Goal: Information Seeking & Learning: Learn about a topic

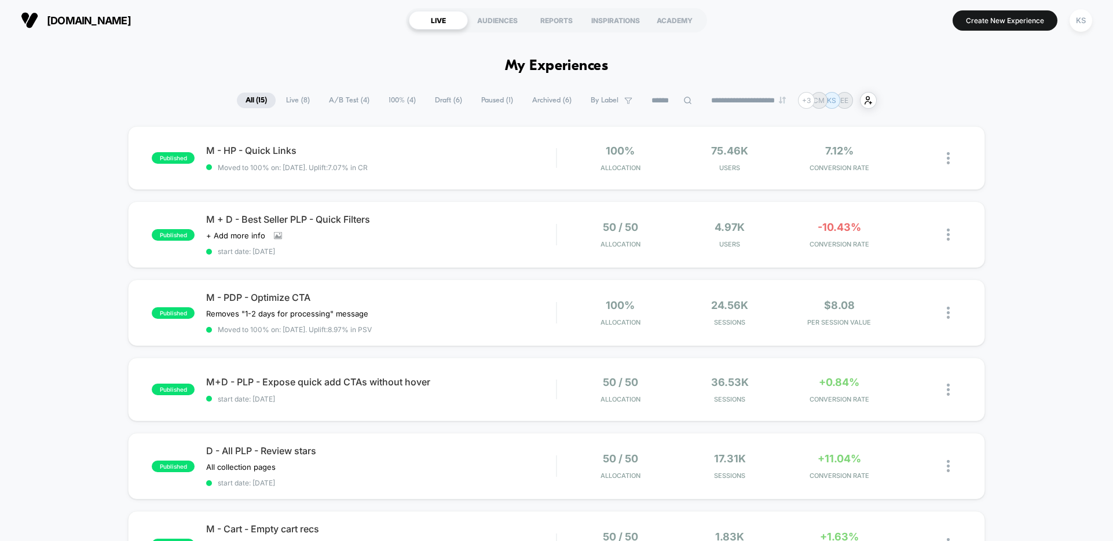
click at [394, 103] on span "100% ( 4 )" at bounding box center [402, 101] width 45 height 16
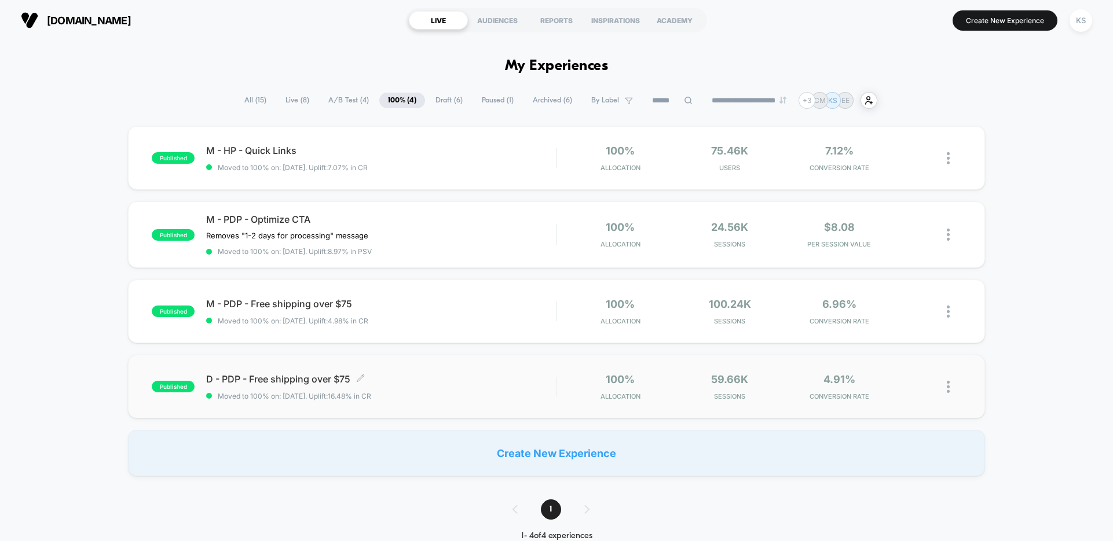
click at [345, 382] on span "D - PDP - Free shipping over $75 Click to edit experience details" at bounding box center [381, 380] width 350 height 12
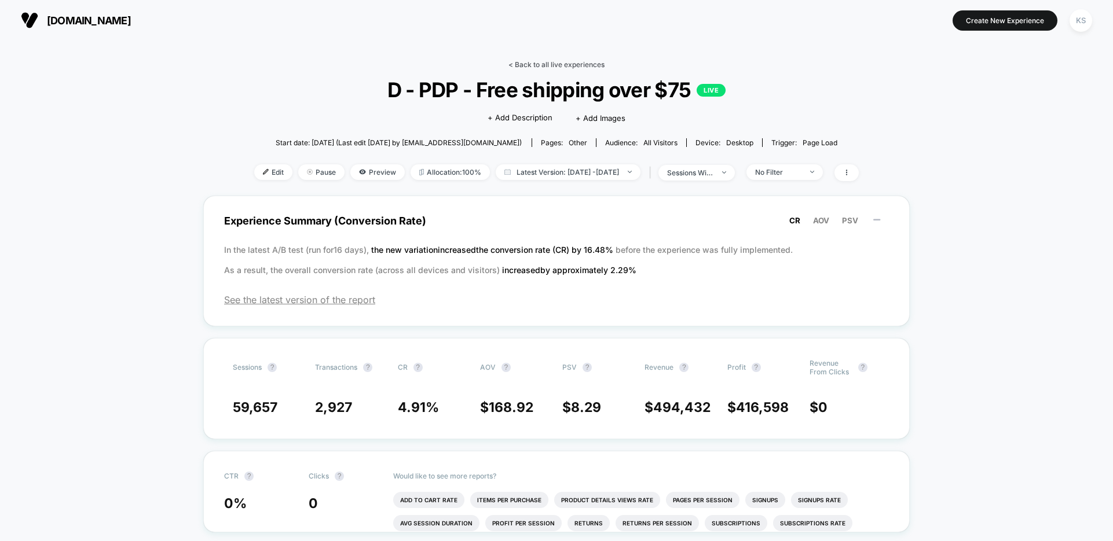
click at [518, 68] on link "< Back to all live experiences" at bounding box center [556, 64] width 96 height 9
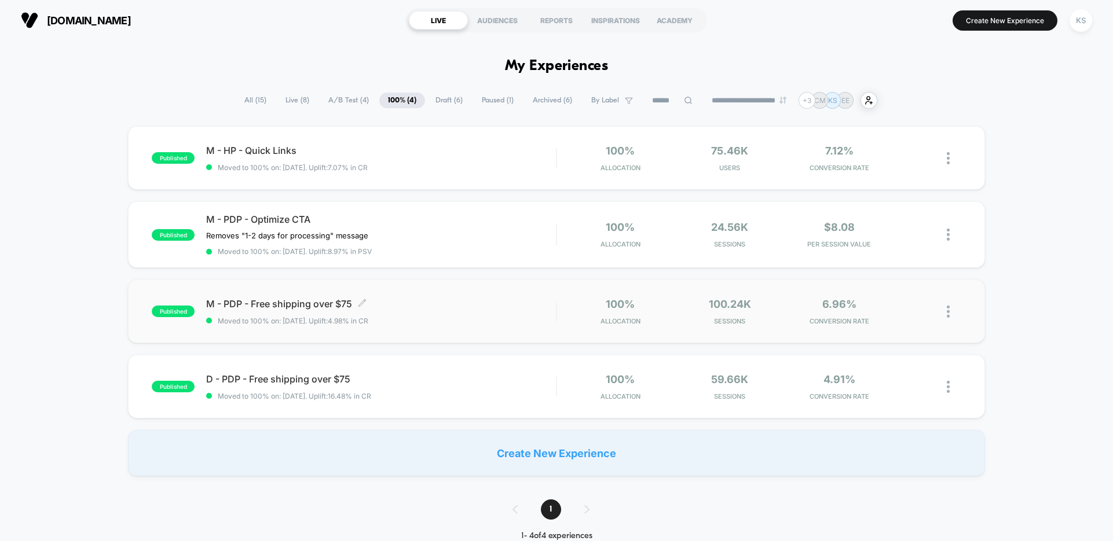
click at [279, 312] on div "M - PDP - Free shipping over $75 Click to edit experience details Click to edit…" at bounding box center [381, 311] width 350 height 27
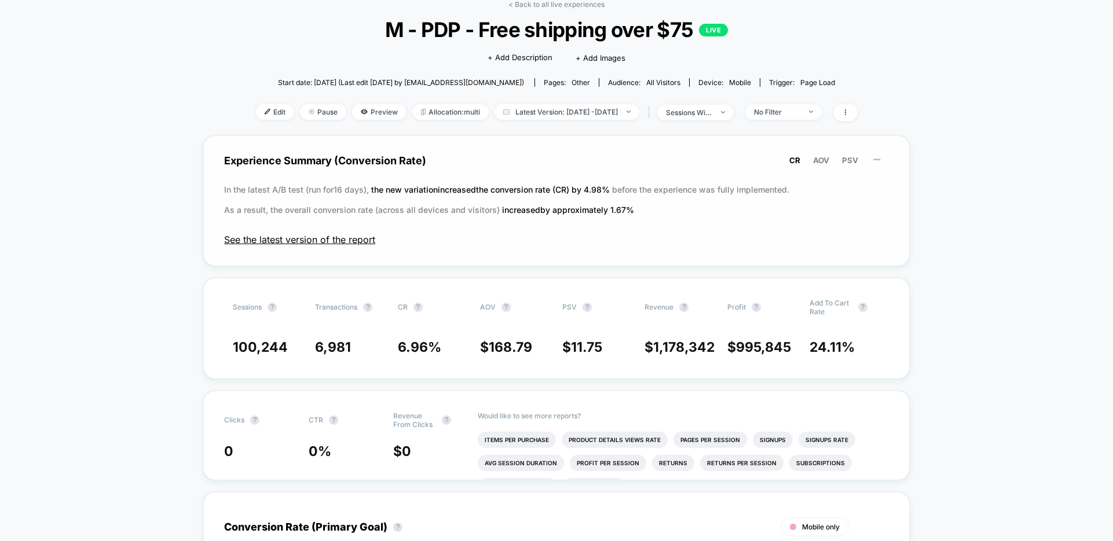
scroll to position [61, 0]
click at [446, 333] on div "Sessions ? Transactions ? CR ? AOV ? PSV ? Revenue ? Profit ? Add To Cart Rate …" at bounding box center [556, 327] width 706 height 101
click at [583, 111] on span "Latest Version: [DATE] - [DATE]" at bounding box center [567, 112] width 145 height 16
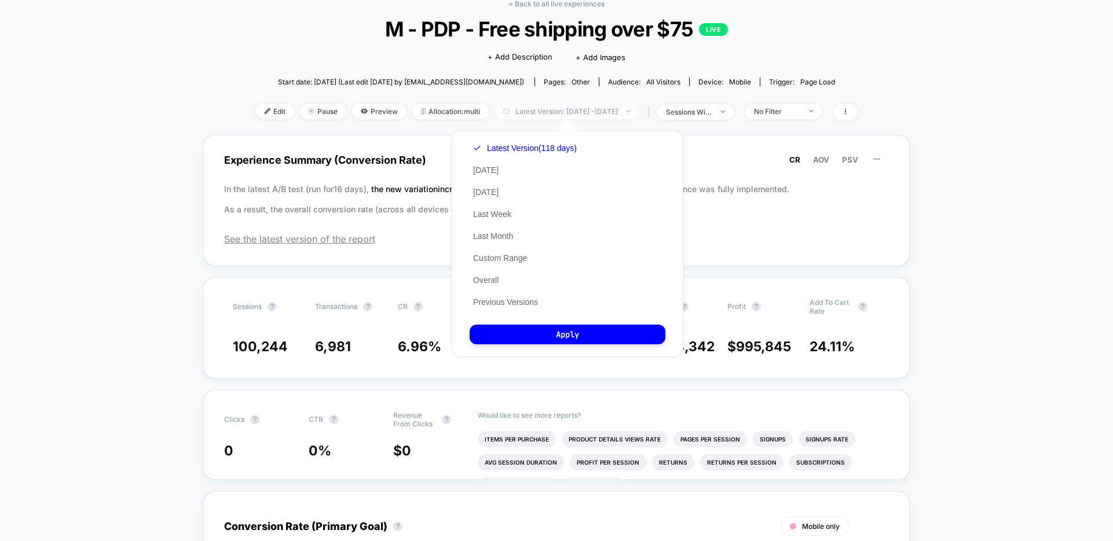
click at [583, 111] on span "Latest Version: [DATE] - [DATE]" at bounding box center [567, 112] width 145 height 16
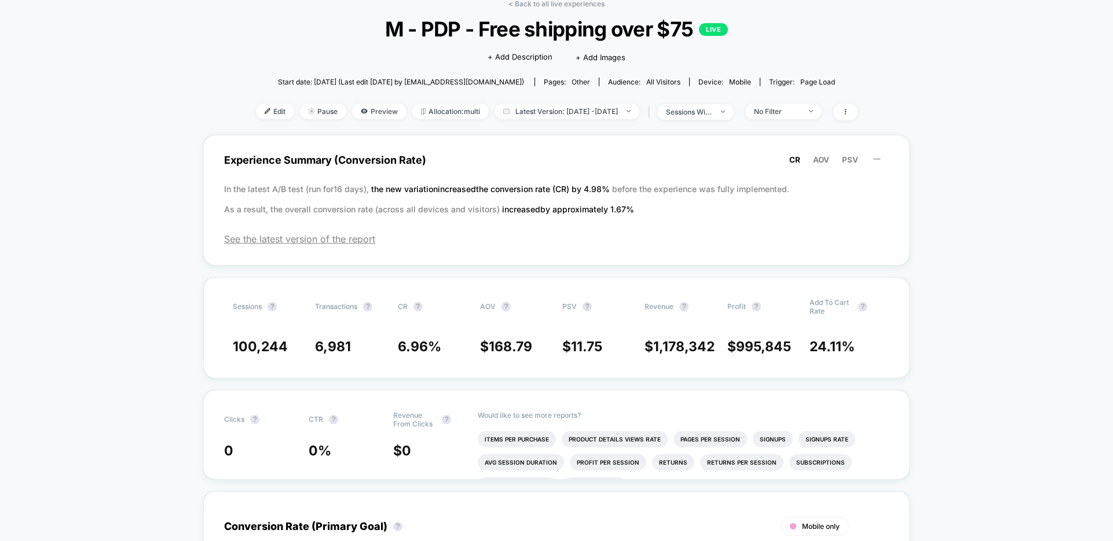
click at [591, 309] on span "PSV ?" at bounding box center [594, 306] width 64 height 17
click at [551, 109] on span "Latest Version: [DATE] - [DATE]" at bounding box center [567, 112] width 145 height 16
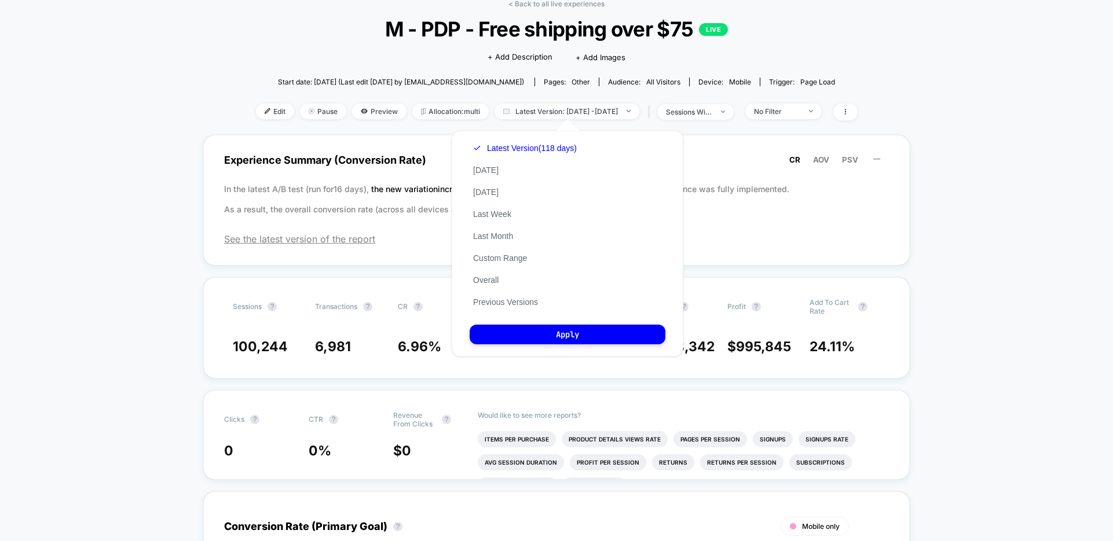
click at [510, 308] on div "Latest Version (118 days) [DATE] [DATE] Last Week Last Month Custom Range Overa…" at bounding box center [525, 225] width 111 height 176
click at [505, 304] on button "Previous Versions" at bounding box center [506, 302] width 72 height 10
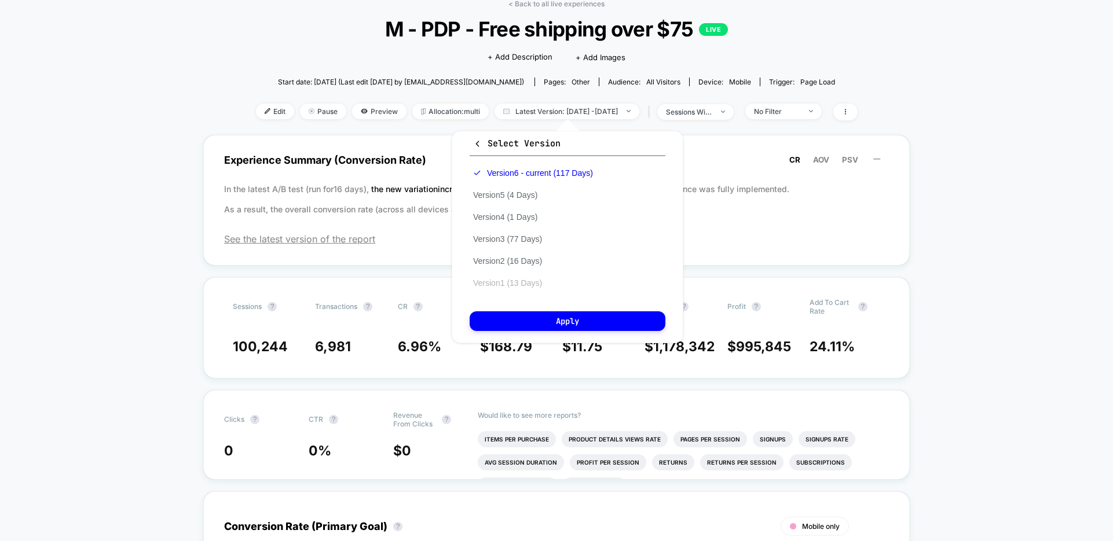
drag, startPoint x: 503, startPoint y: 281, endPoint x: 513, endPoint y: 285, distance: 10.9
click at [503, 281] on button "Version 1 (13 Days)" at bounding box center [508, 283] width 76 height 10
click at [549, 322] on button "Apply" at bounding box center [568, 322] width 196 height 20
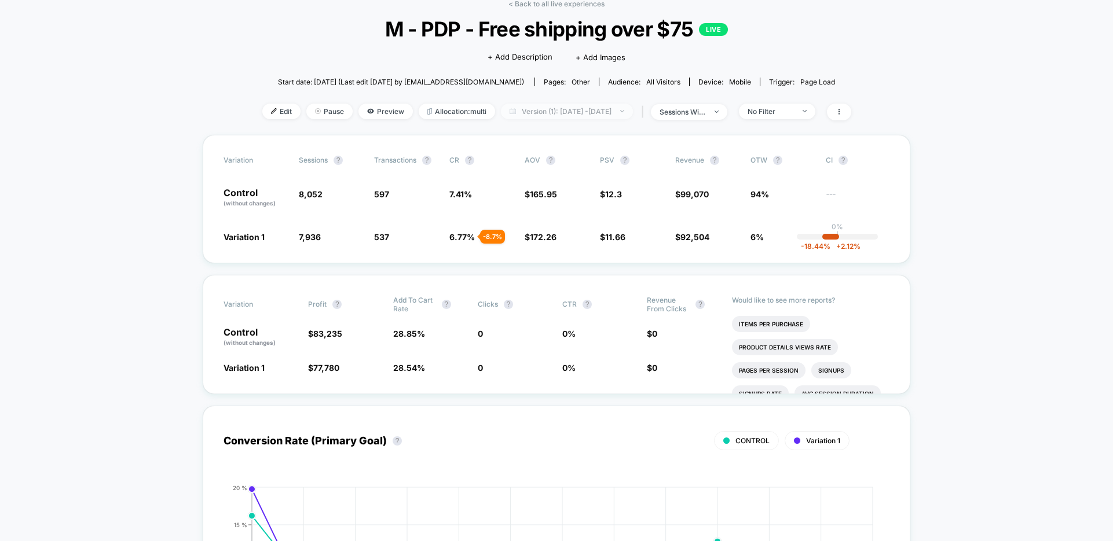
click at [600, 112] on span "Version (1): [DATE] - [DATE]" at bounding box center [567, 112] width 132 height 16
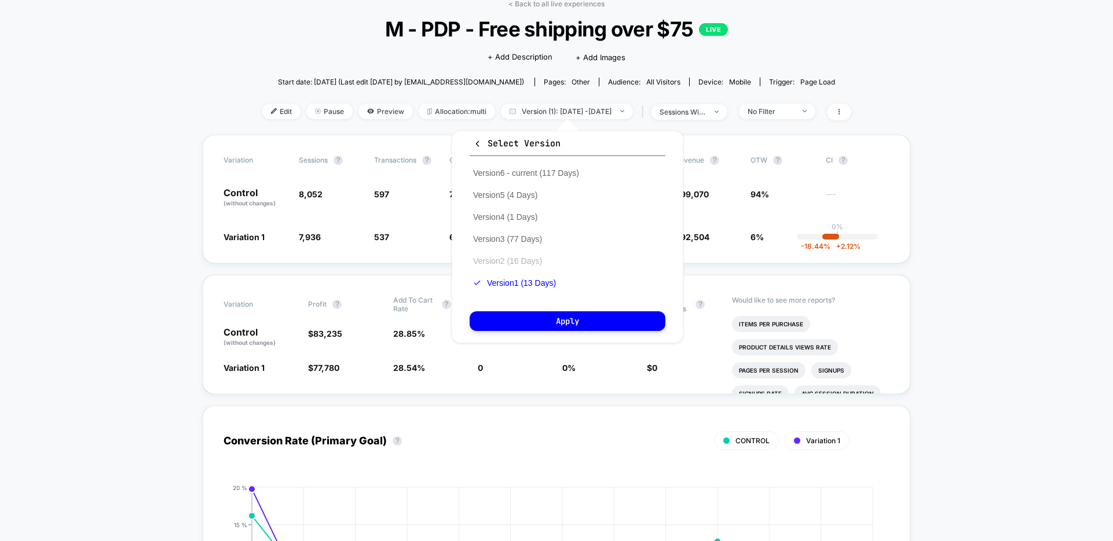
click at [517, 259] on button "Version 2 (16 Days)" at bounding box center [508, 261] width 76 height 10
click at [558, 320] on button "Apply" at bounding box center [568, 322] width 196 height 20
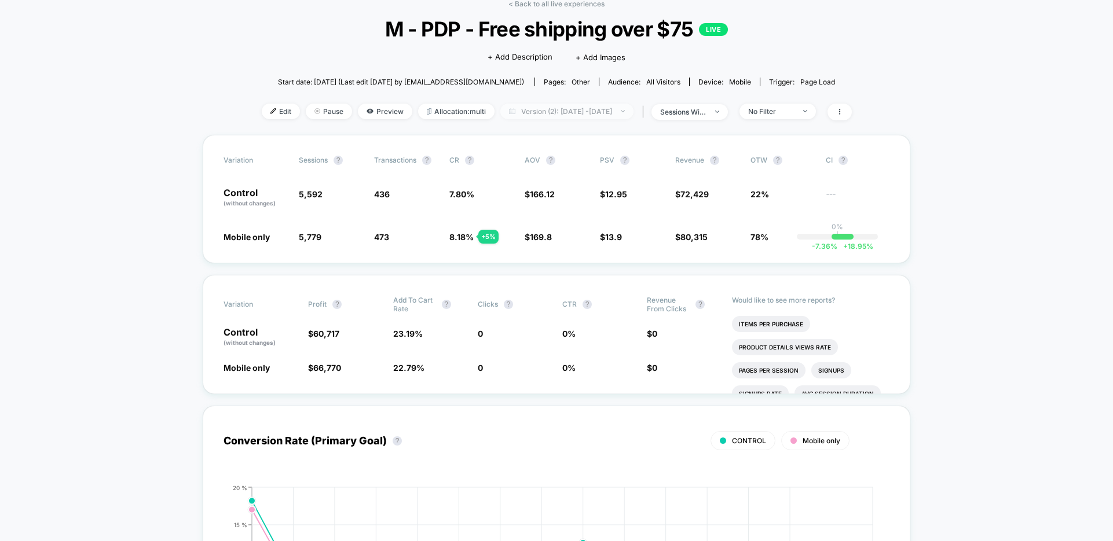
click at [562, 113] on span "Version (2): [DATE] - [DATE]" at bounding box center [566, 112] width 133 height 16
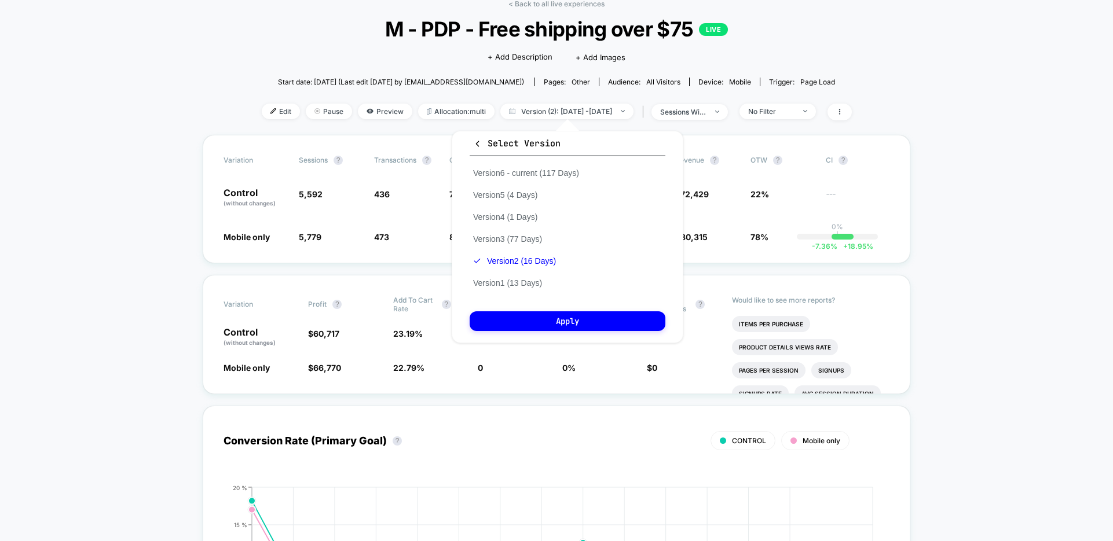
click at [501, 166] on div "Version 6 - current (117 Days) Version 5 (4 Days) Version 4 (1 Days) Version 3 …" at bounding box center [526, 228] width 113 height 132
click at [507, 173] on button "Version 6 - current (117 Days)" at bounding box center [526, 173] width 113 height 10
click at [536, 323] on button "Apply" at bounding box center [568, 322] width 196 height 20
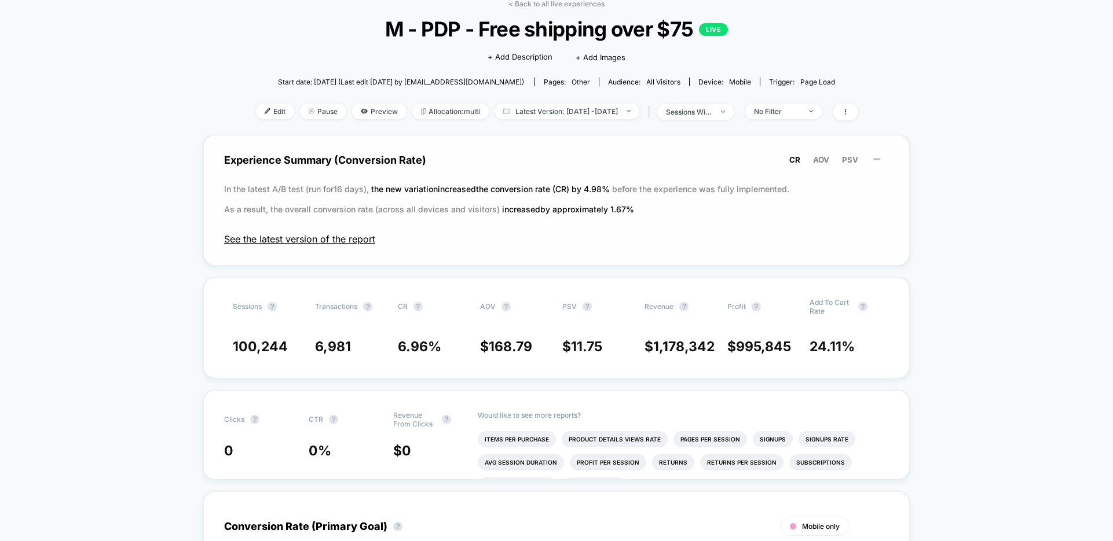
click at [327, 241] on span "See the latest version of the report" at bounding box center [556, 239] width 665 height 12
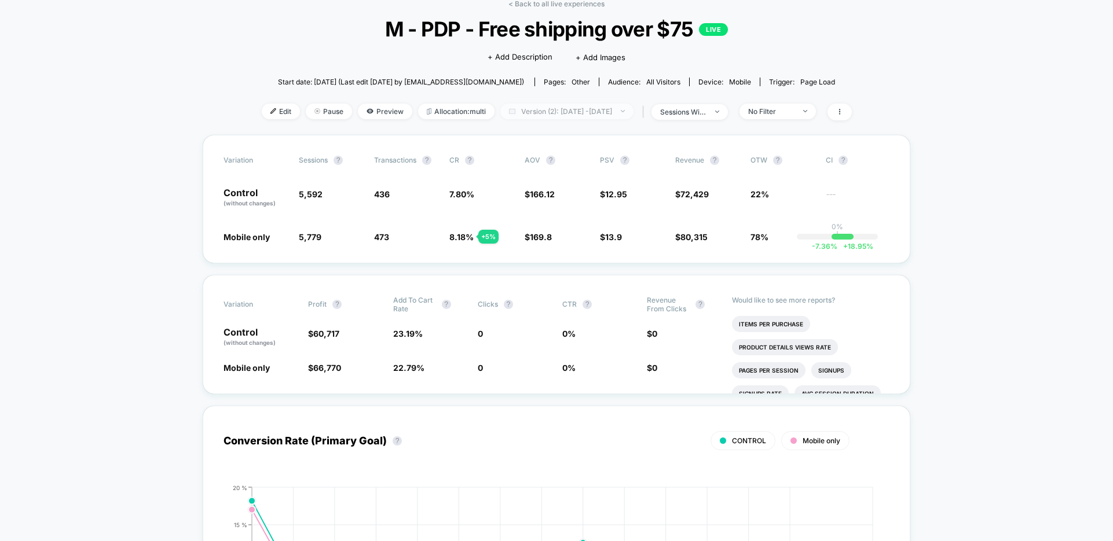
click at [585, 107] on span "Version (2): [DATE] - [DATE]" at bounding box center [566, 112] width 133 height 16
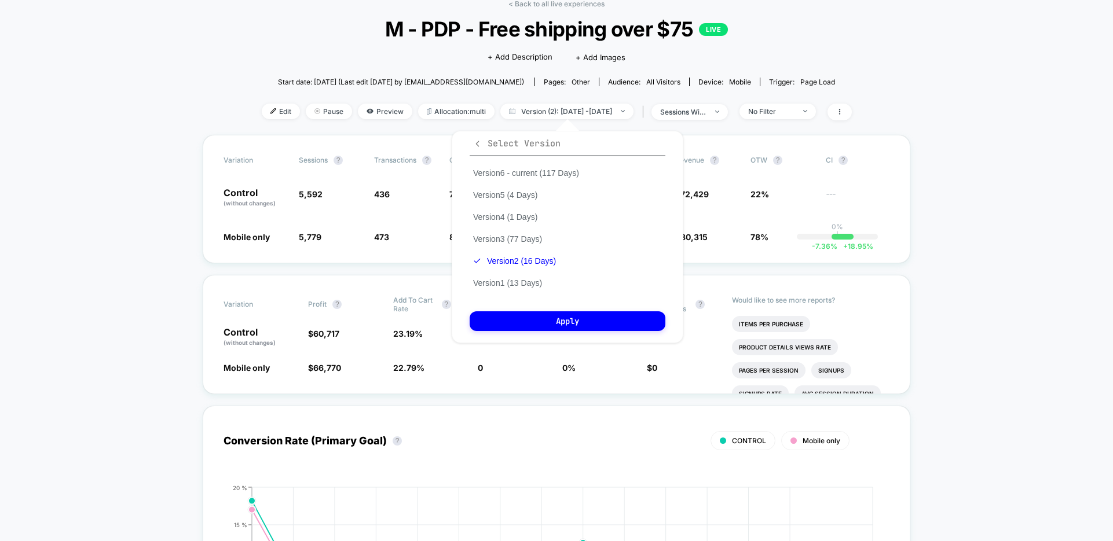
click at [478, 142] on icon "button" at bounding box center [477, 144] width 3 height 6
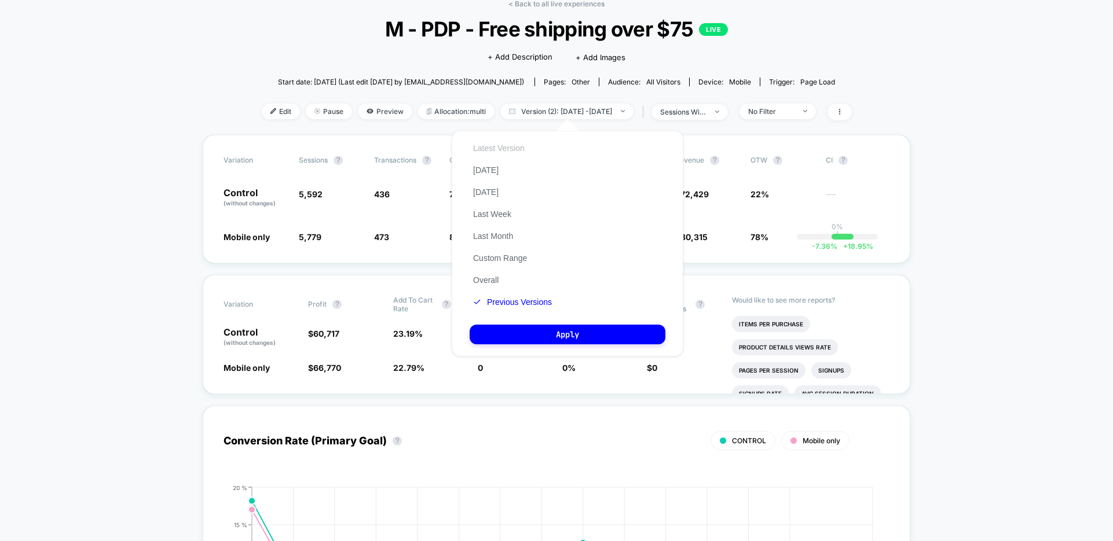
click at [499, 147] on button "Latest Version" at bounding box center [499, 148] width 58 height 10
click at [522, 336] on button "Apply" at bounding box center [568, 335] width 196 height 20
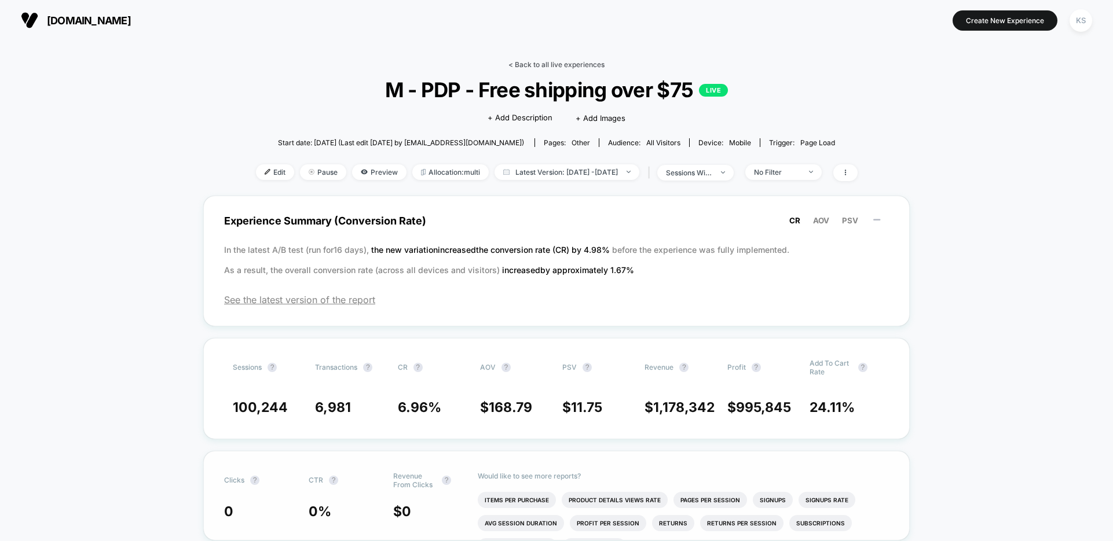
click at [548, 66] on link "< Back to all live experiences" at bounding box center [556, 64] width 96 height 9
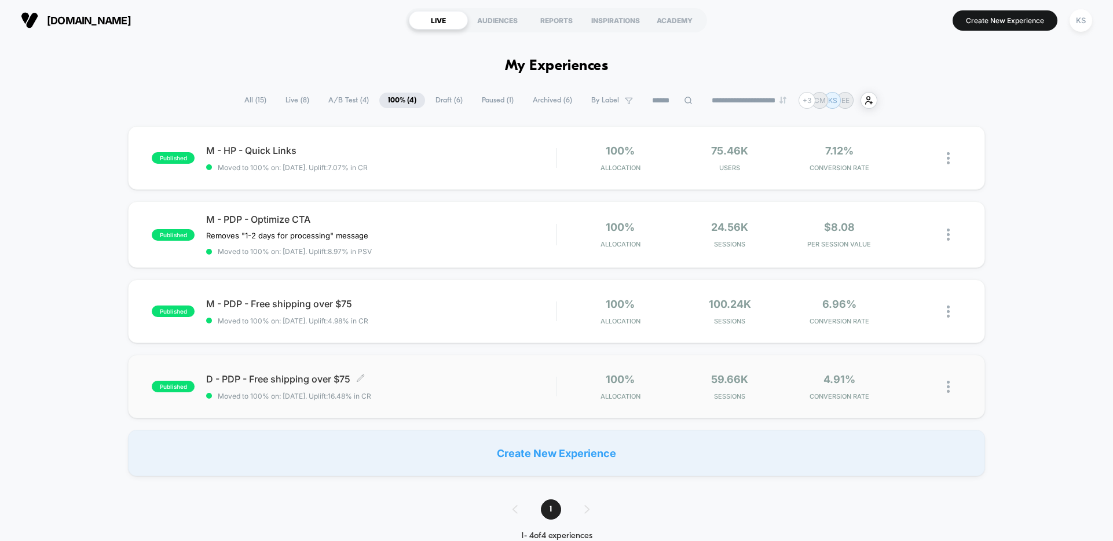
click at [384, 397] on span "Moved to 100% on: [DATE] . Uplift: 16.48% in CR" at bounding box center [381, 396] width 350 height 9
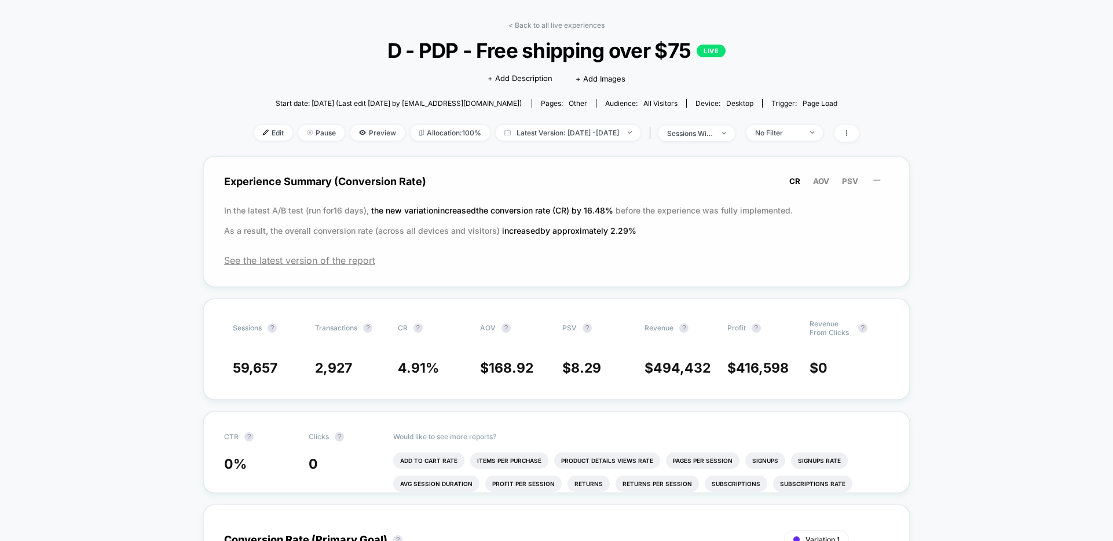
scroll to position [41, 0]
click at [310, 262] on span "See the latest version of the report" at bounding box center [556, 260] width 665 height 12
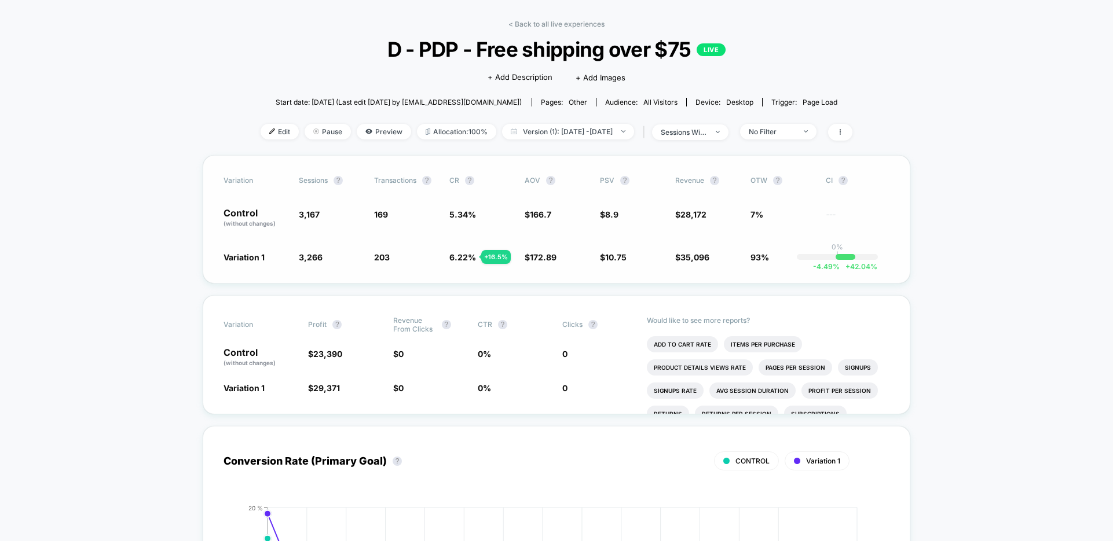
click at [697, 239] on div "Variation Sessions ? Transactions ? CR ? AOV ? PSV ? Revenue ? OTW ? CI ? Contr…" at bounding box center [557, 219] width 708 height 129
click at [683, 240] on div "Variation Sessions ? Transactions ? CR ? AOV ? PSV ? Revenue ? OTW ? CI ? Contr…" at bounding box center [557, 219] width 708 height 129
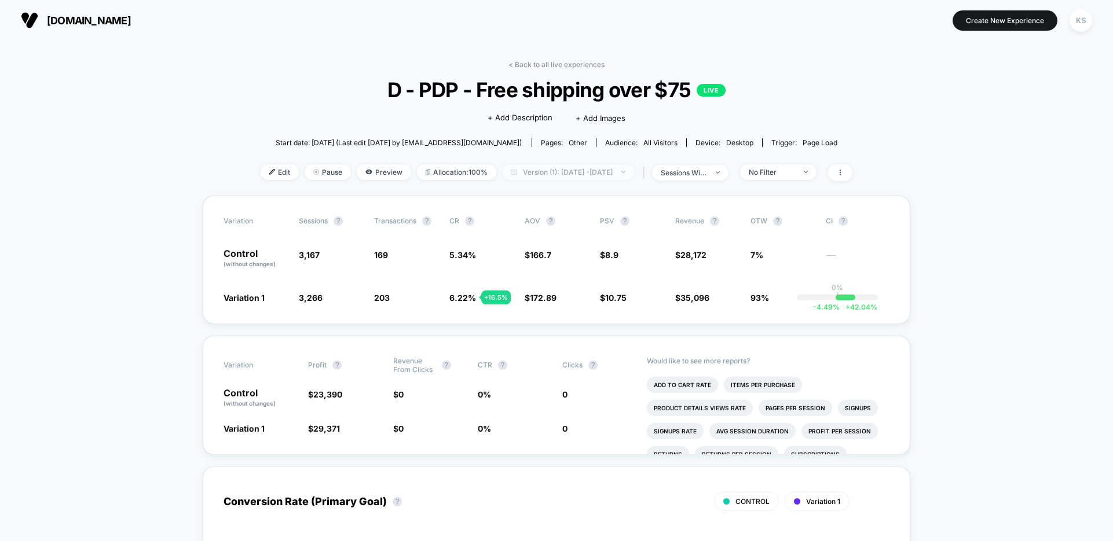
click at [551, 170] on span "Version (1): [DATE] - [DATE]" at bounding box center [568, 172] width 132 height 16
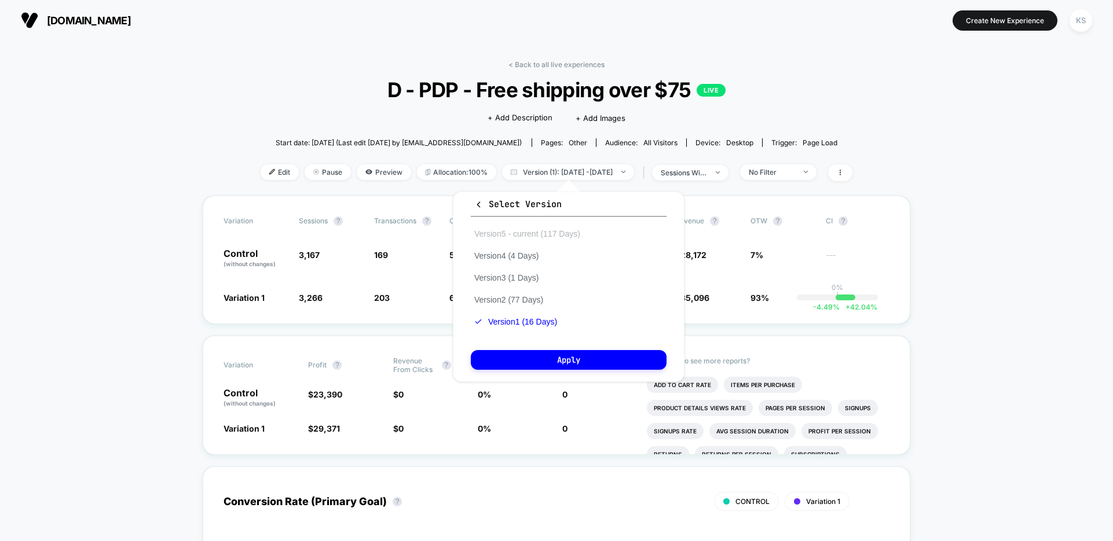
click at [542, 235] on button "Version 5 - current (117 Days)" at bounding box center [527, 234] width 113 height 10
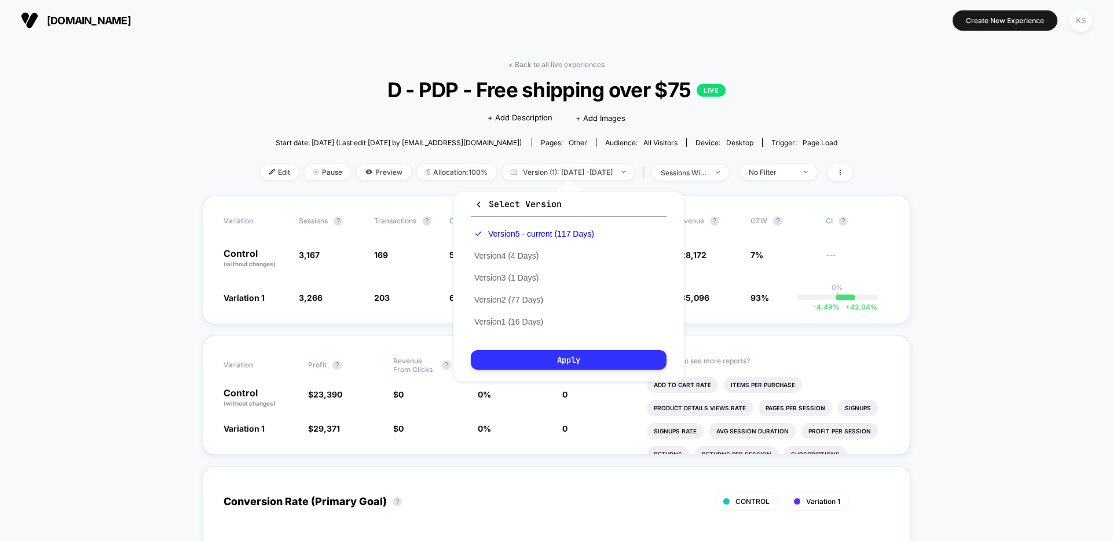
click at [646, 355] on button "Apply" at bounding box center [569, 360] width 196 height 20
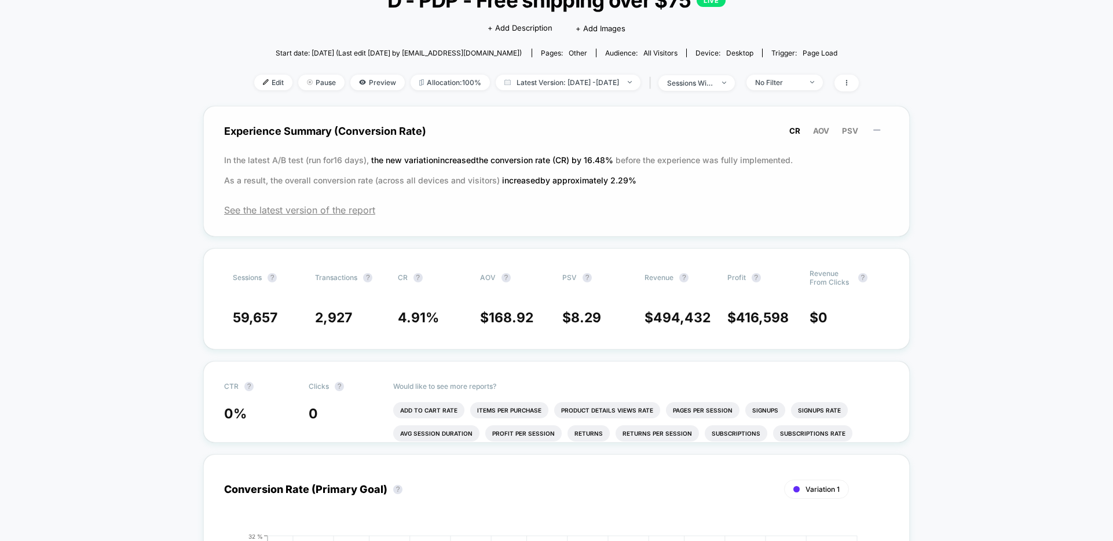
scroll to position [93, 0]
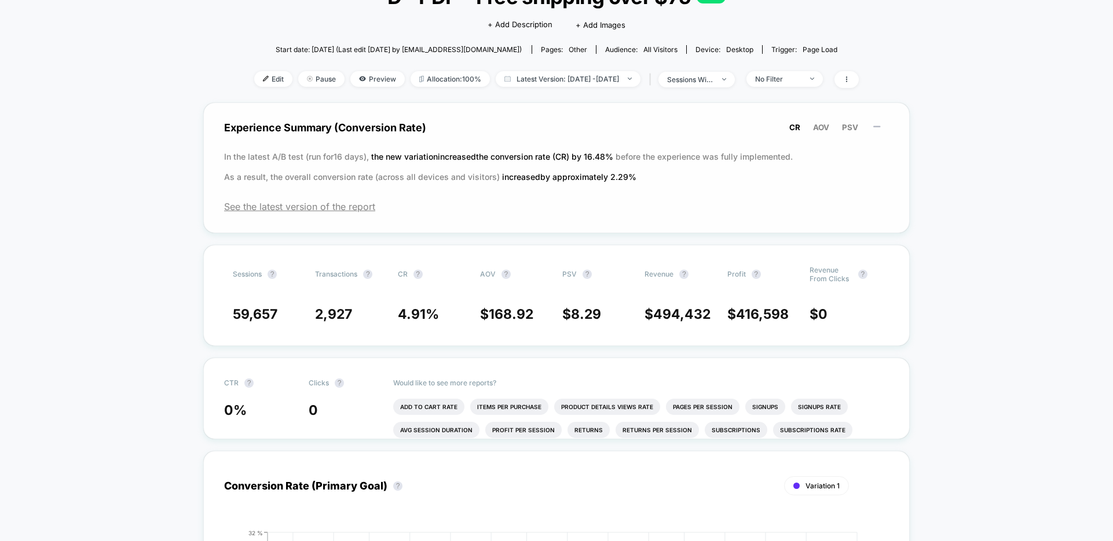
click at [774, 324] on div "Sessions ? Transactions ? CR ? AOV ? PSV ? Revenue ? Profit ? Revenue From Clic…" at bounding box center [556, 295] width 706 height 101
click at [434, 292] on div "Sessions ? Transactions ? CR ? AOV ? PSV ? Revenue ? Profit ? Revenue From Clic…" at bounding box center [556, 295] width 706 height 101
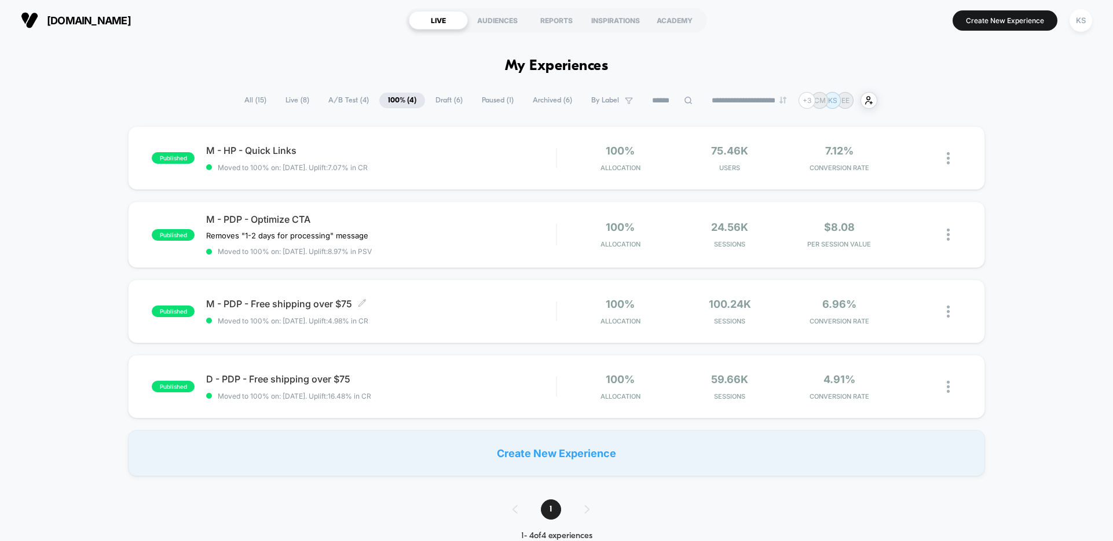
click at [308, 300] on span "M - PDP - Free shipping over $75 Click to edit experience details" at bounding box center [381, 304] width 350 height 12
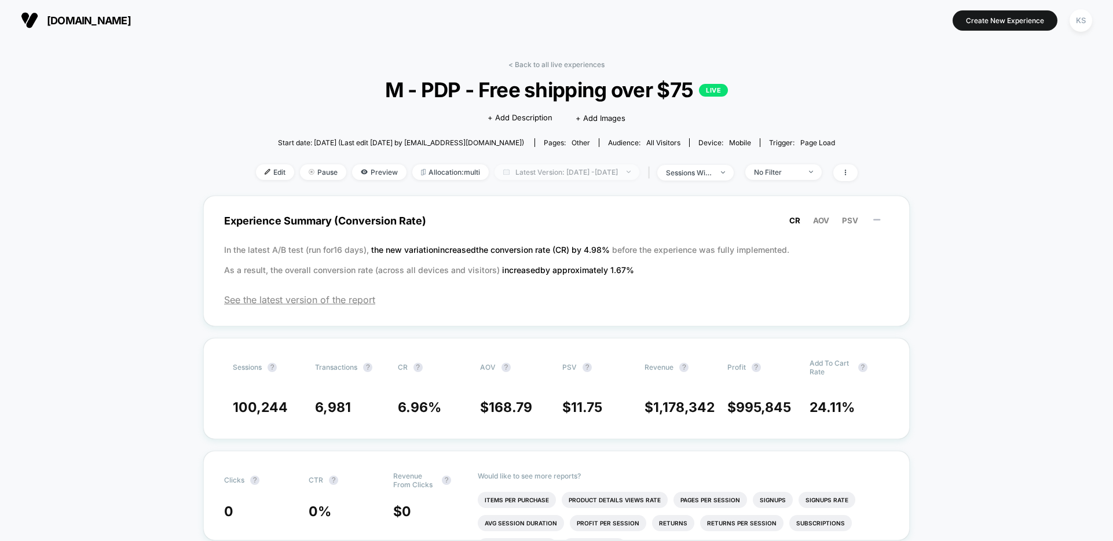
click at [547, 175] on span "Latest Version: [DATE] - [DATE]" at bounding box center [567, 172] width 145 height 16
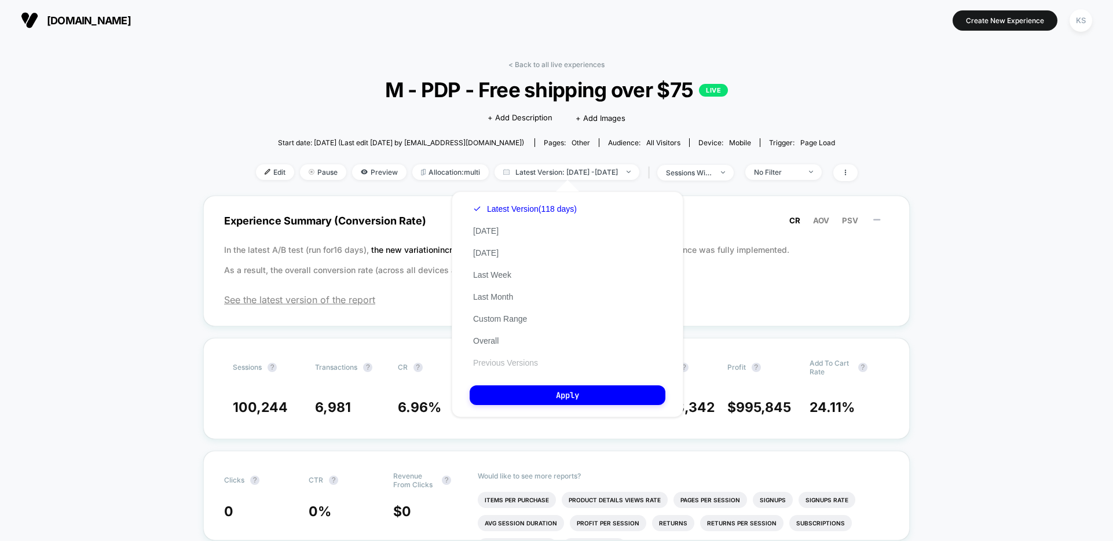
click at [508, 367] on button "Previous Versions" at bounding box center [506, 363] width 72 height 10
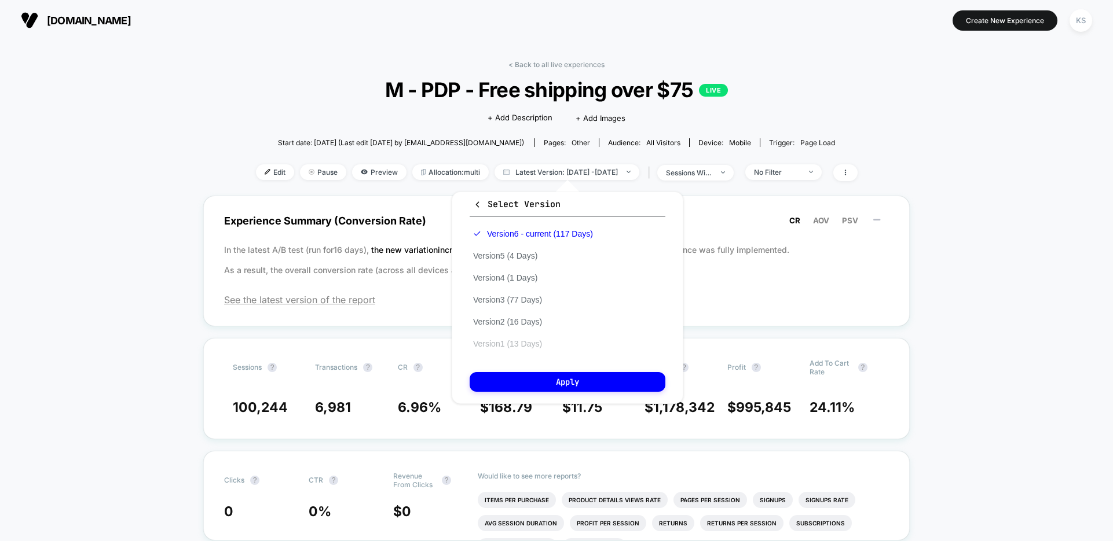
click at [506, 346] on button "Version 1 (13 Days)" at bounding box center [508, 344] width 76 height 10
click at [508, 326] on button "Version 2 (16 Days)" at bounding box center [508, 322] width 76 height 10
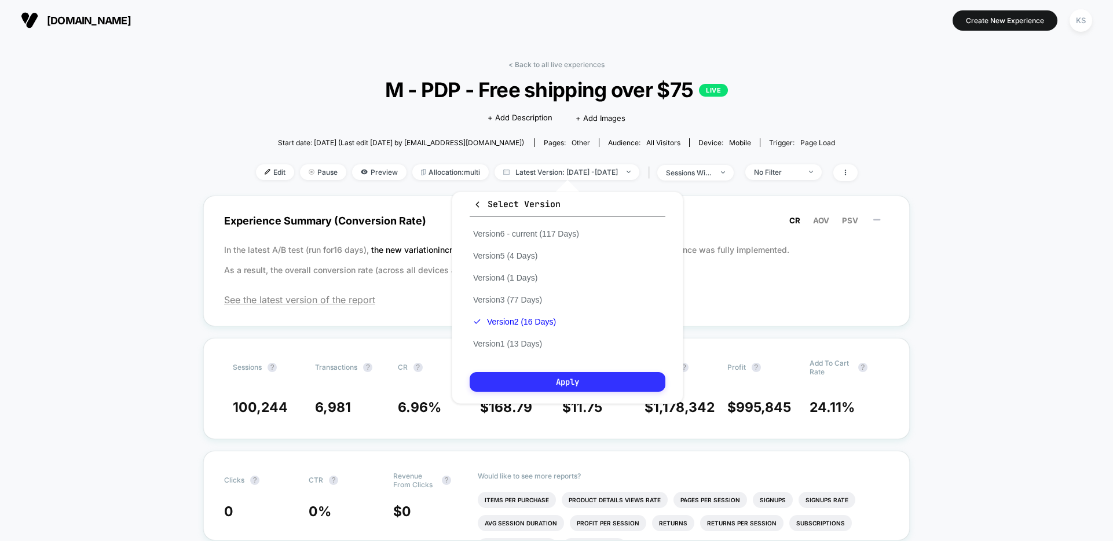
click at [547, 378] on button "Apply" at bounding box center [568, 382] width 196 height 20
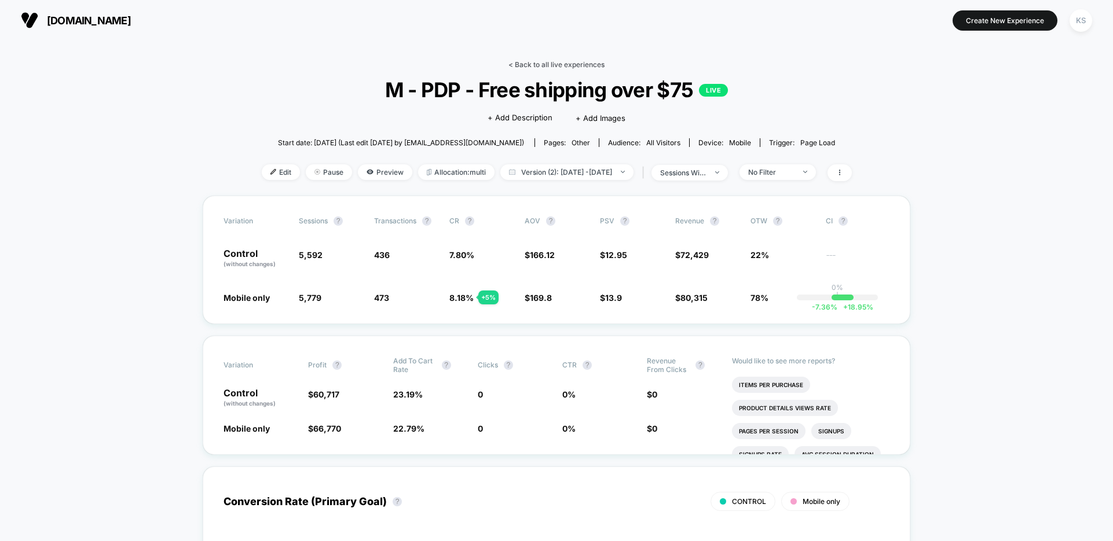
click at [528, 61] on link "< Back to all live experiences" at bounding box center [556, 64] width 96 height 9
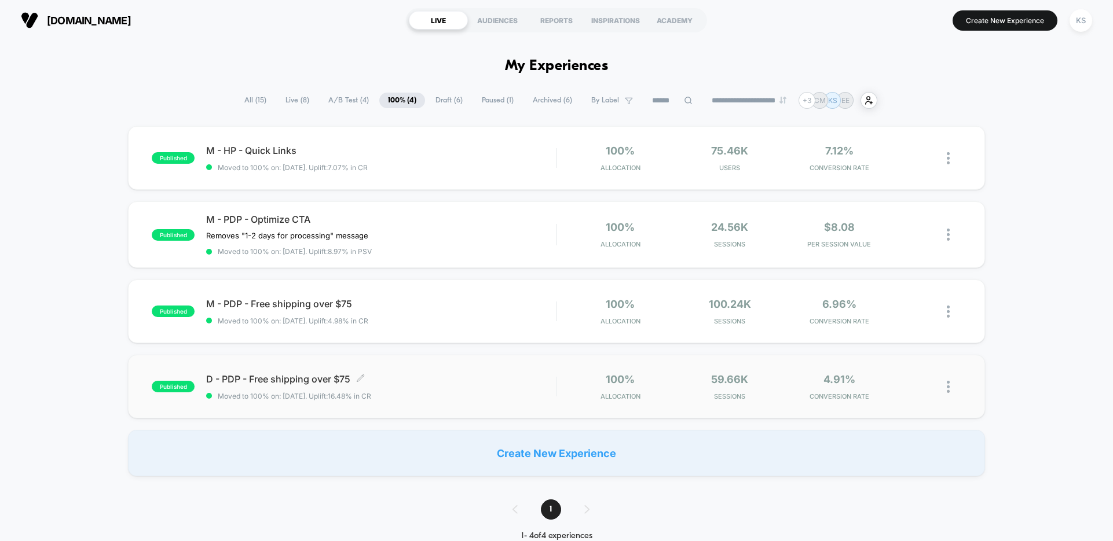
click at [380, 383] on span "D - PDP - Free shipping over $75 Click to edit experience details" at bounding box center [381, 380] width 350 height 12
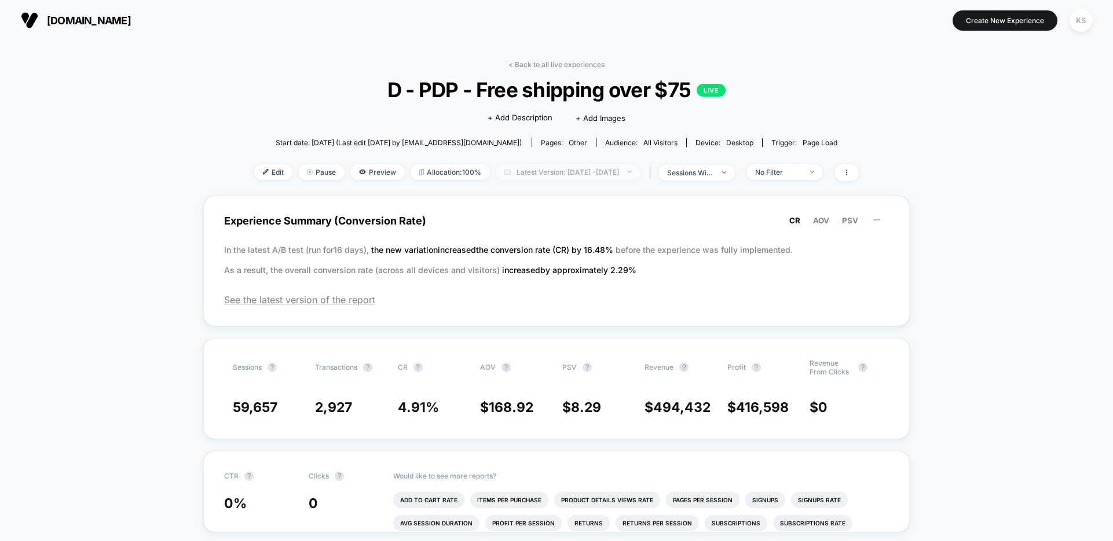
click at [577, 175] on span "Latest Version: [DATE] - [DATE]" at bounding box center [568, 172] width 145 height 16
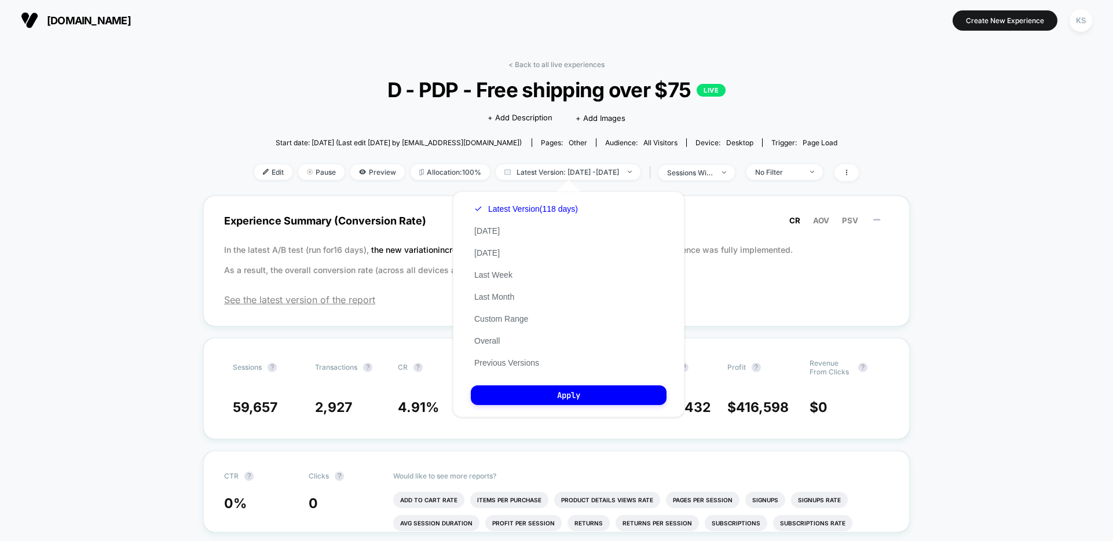
click at [513, 368] on div "Latest Version (118 days) [DATE] [DATE] Last Week Last Month Custom Range Overa…" at bounding box center [526, 286] width 111 height 176
click at [508, 362] on button "Previous Versions" at bounding box center [507, 363] width 72 height 10
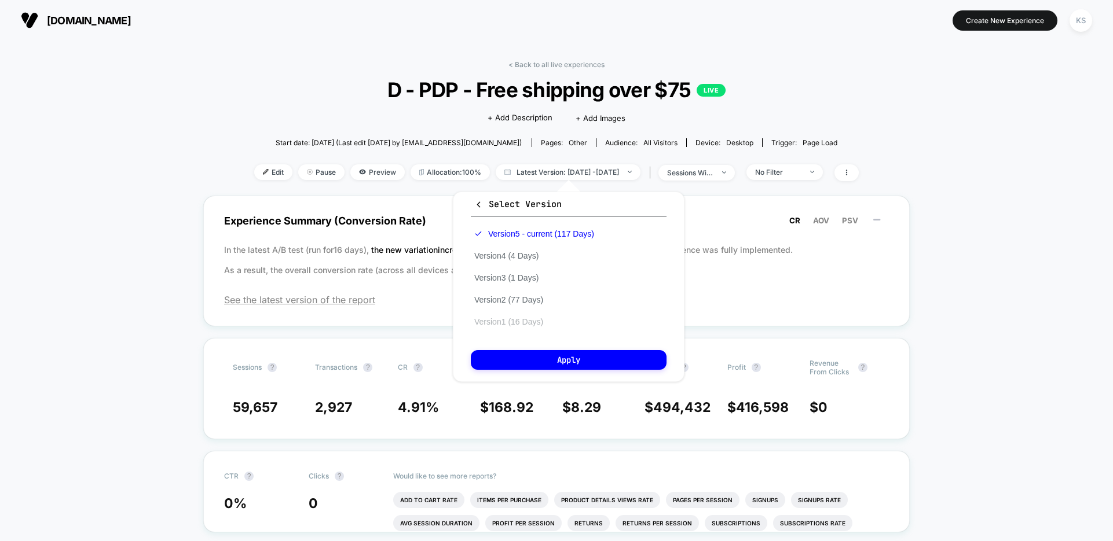
click at [529, 319] on button "Version 1 (16 Days)" at bounding box center [509, 322] width 76 height 10
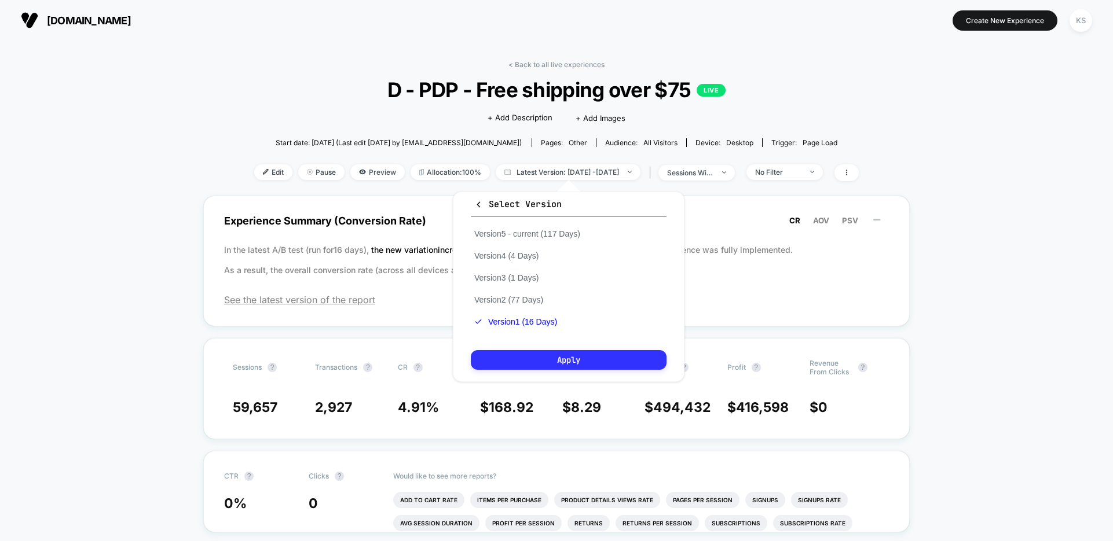
click at [539, 357] on button "Apply" at bounding box center [569, 360] width 196 height 20
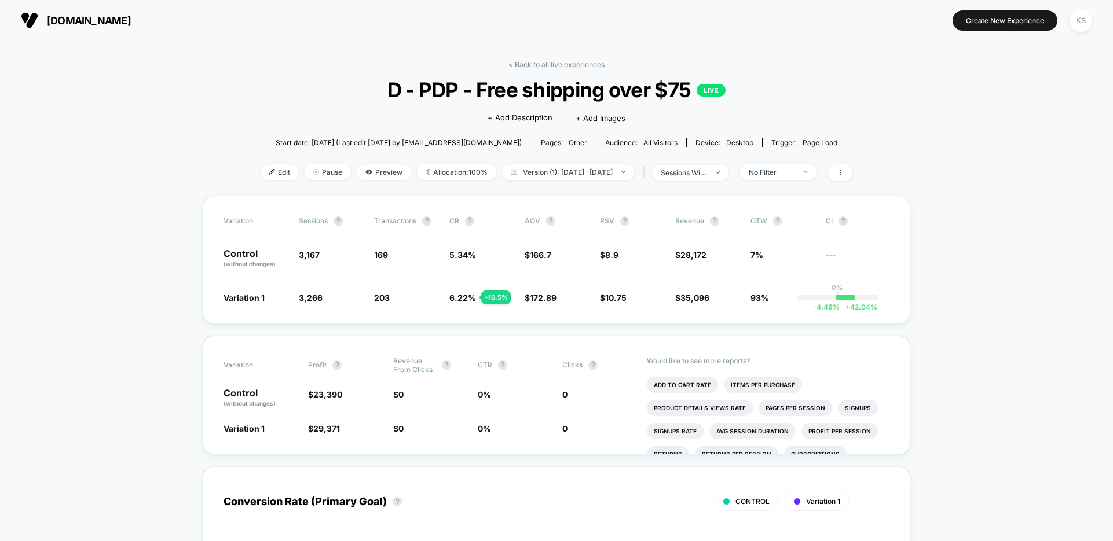
click at [557, 66] on link "< Back to all live experiences" at bounding box center [556, 64] width 96 height 9
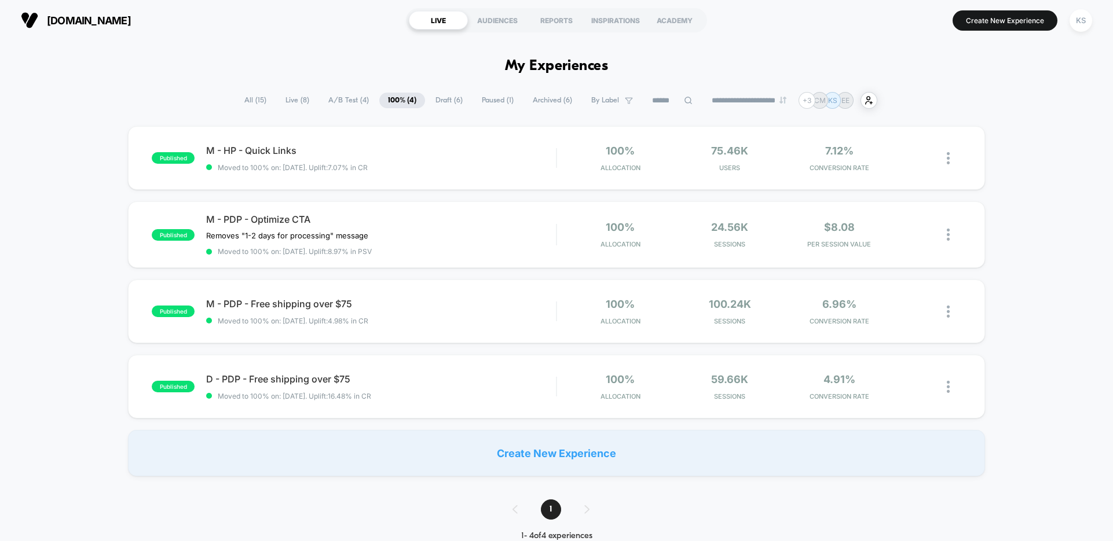
click at [298, 104] on span "Live ( 8 )" at bounding box center [297, 101] width 41 height 16
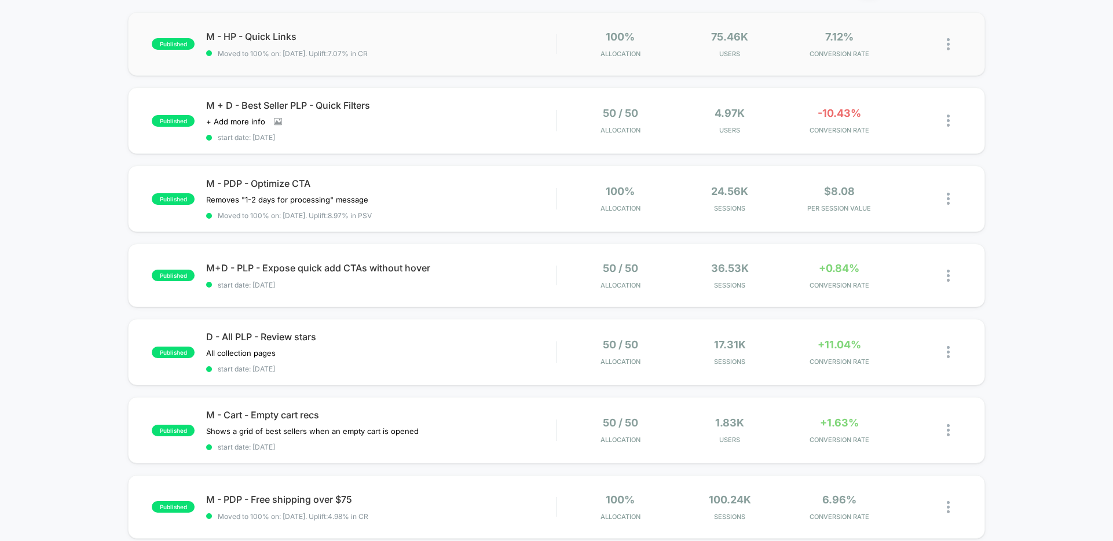
scroll to position [27, 0]
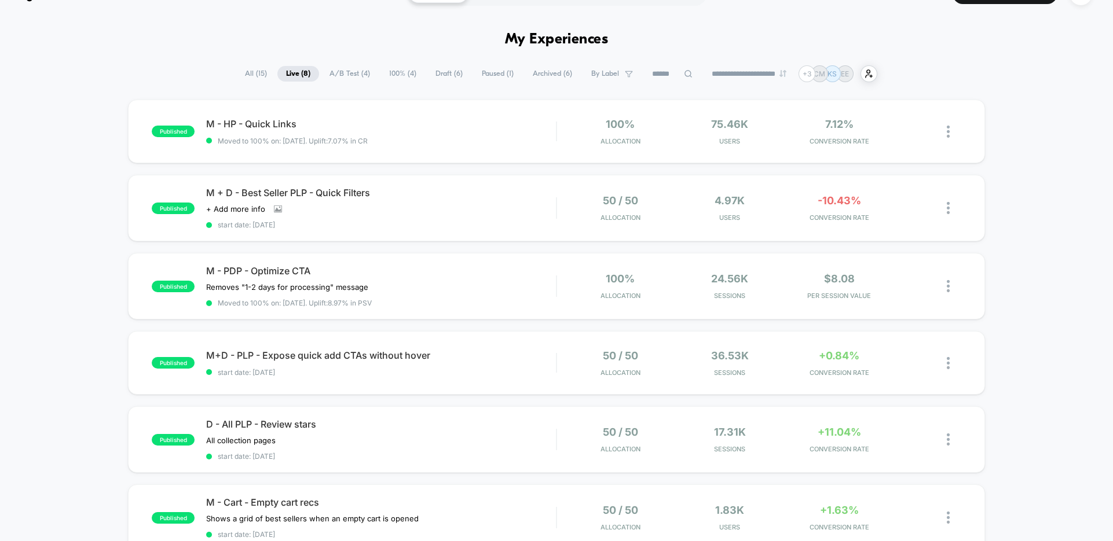
click at [356, 76] on span "A/B Test ( 4 )" at bounding box center [350, 74] width 58 height 16
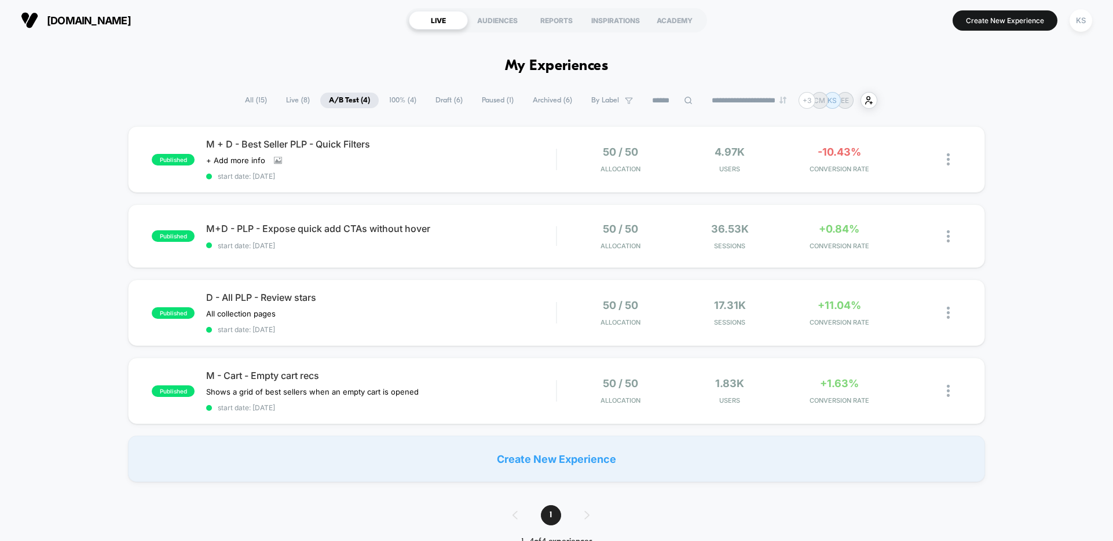
click at [391, 99] on span "100% ( 4 )" at bounding box center [402, 101] width 45 height 16
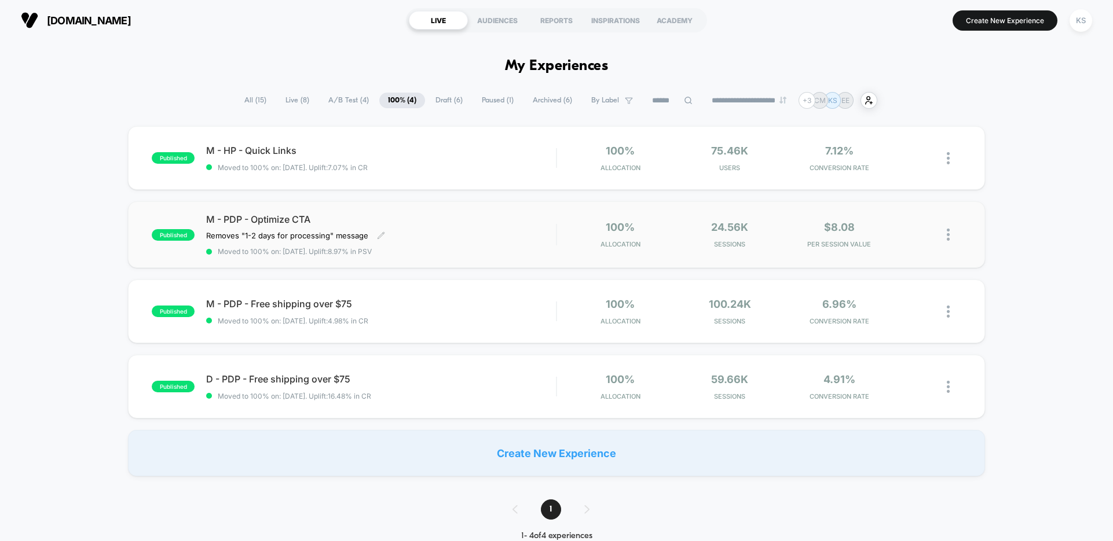
click at [454, 252] on span "Moved to 100% on: [DATE] . Uplift: 8.97% in PSV" at bounding box center [381, 251] width 350 height 9
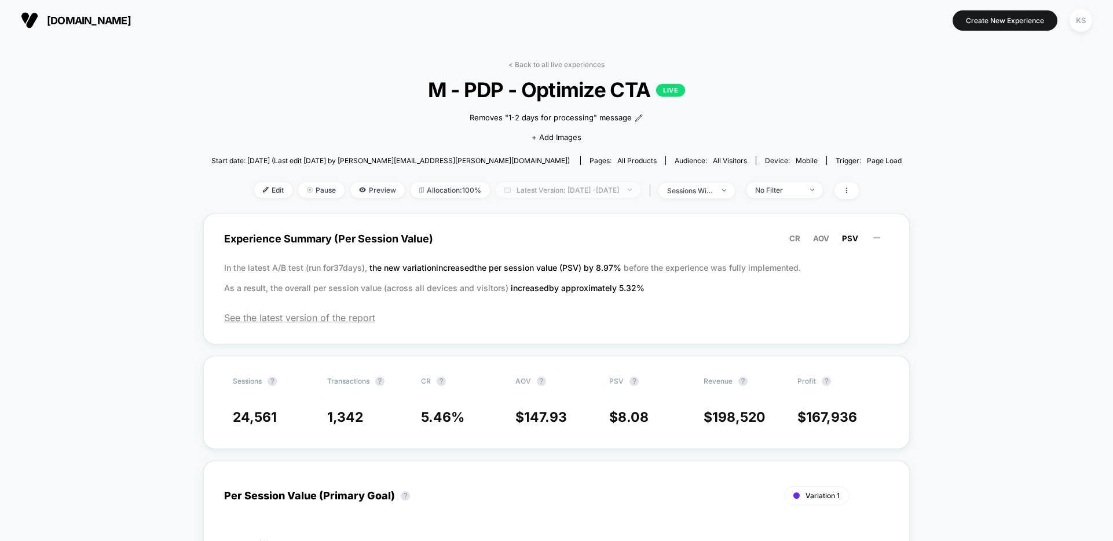
click at [533, 192] on span "Latest Version: [DATE] - [DATE]" at bounding box center [568, 190] width 145 height 16
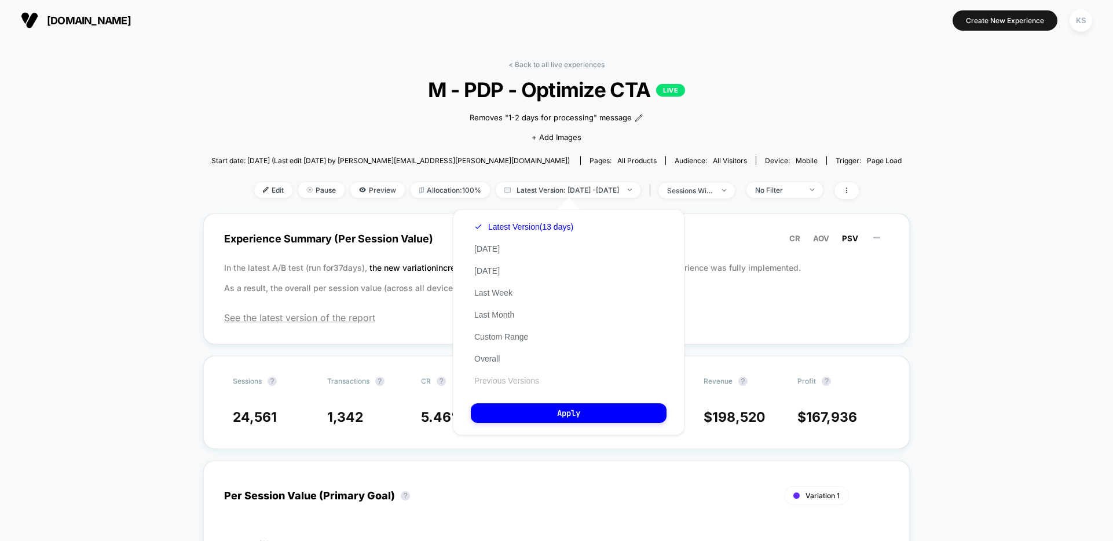
click at [528, 382] on button "Previous Versions" at bounding box center [507, 381] width 72 height 10
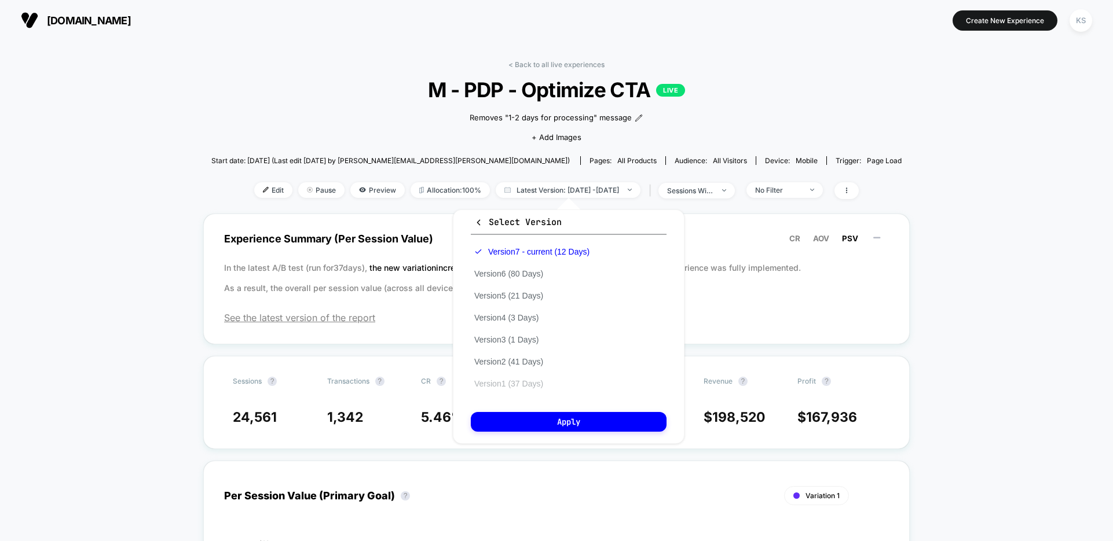
click at [530, 380] on button "Version 1 (37 Days)" at bounding box center [509, 384] width 76 height 10
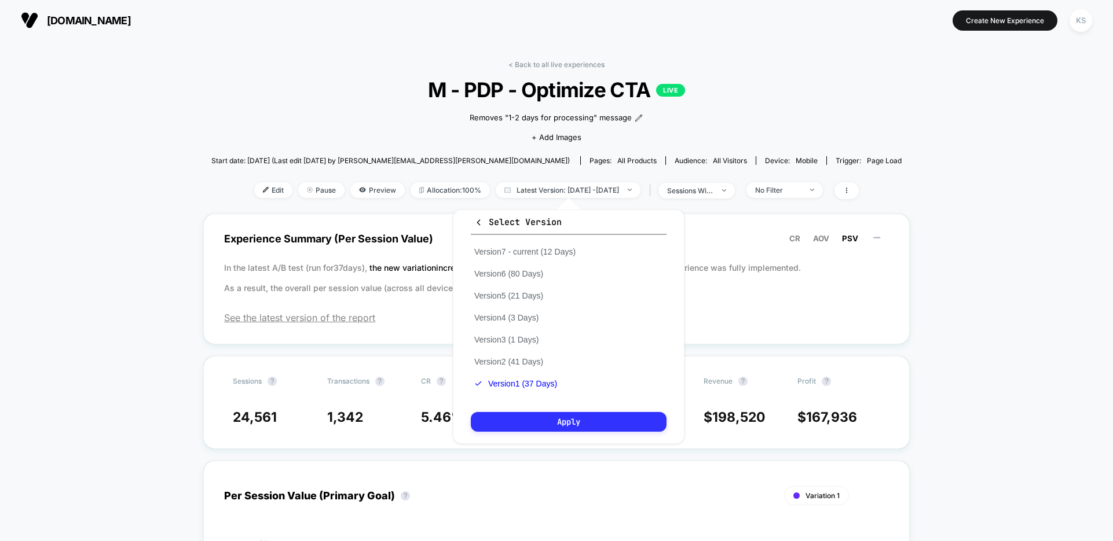
click at [555, 422] on button "Apply" at bounding box center [569, 422] width 196 height 20
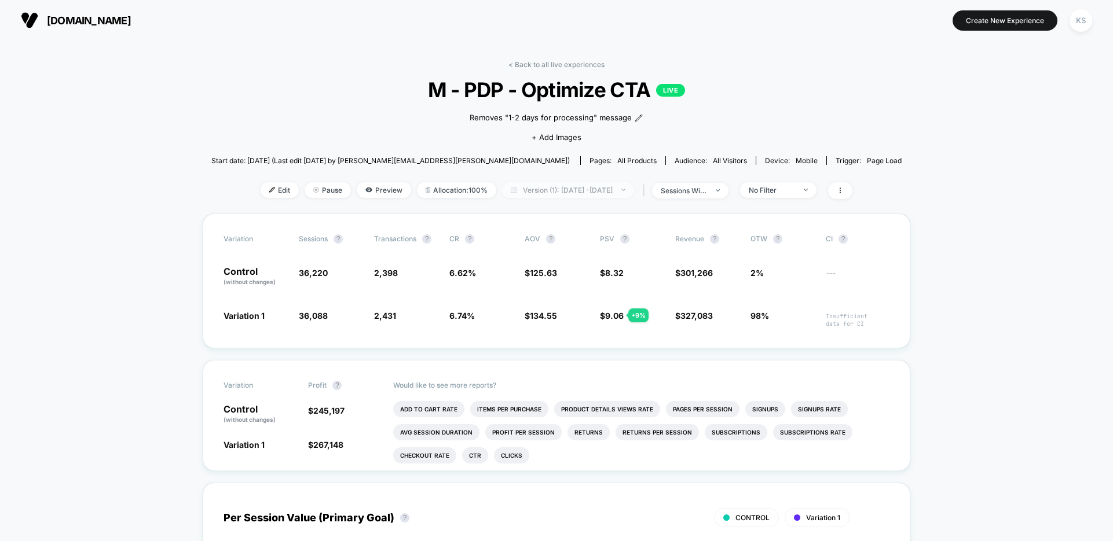
click at [562, 192] on span "Version (1): [DATE] - [DATE]" at bounding box center [568, 190] width 132 height 16
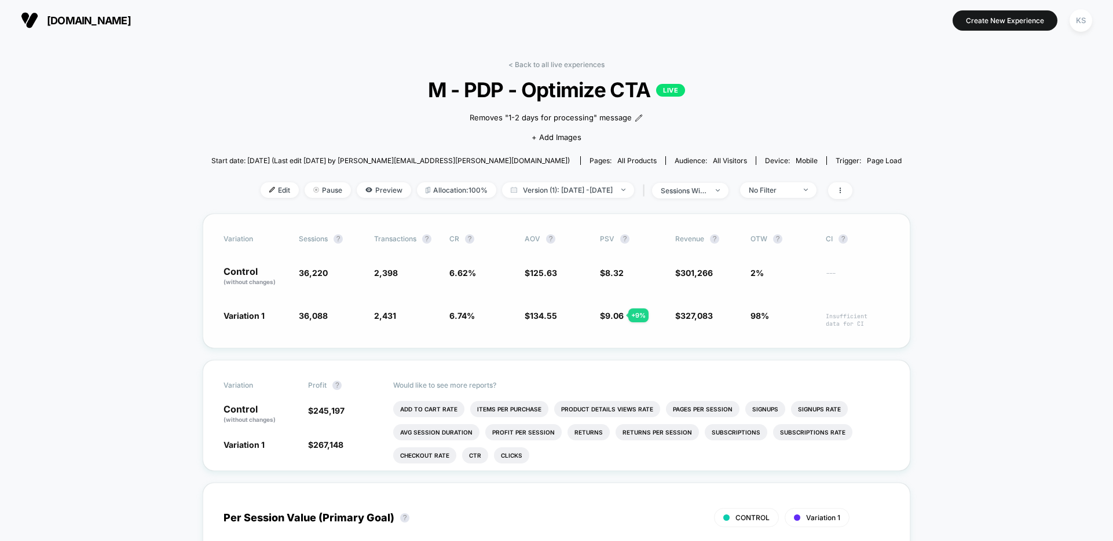
click at [641, 233] on div "Variation Sessions ? Transactions ? CR ? AOV ? PSV ? Revenue ? OTW ? CI ? Contr…" at bounding box center [557, 281] width 708 height 135
click at [661, 286] on span "$ 8.32" at bounding box center [632, 277] width 64 height 20
click at [636, 315] on div "+ 9 %" at bounding box center [638, 316] width 20 height 14
click at [643, 335] on div "Variation Sessions ? Transactions ? CR ? AOV ? PSV ? Revenue ? OTW ? CI ? Contr…" at bounding box center [557, 281] width 708 height 135
click at [514, 65] on link "< Back to all live experiences" at bounding box center [556, 64] width 96 height 9
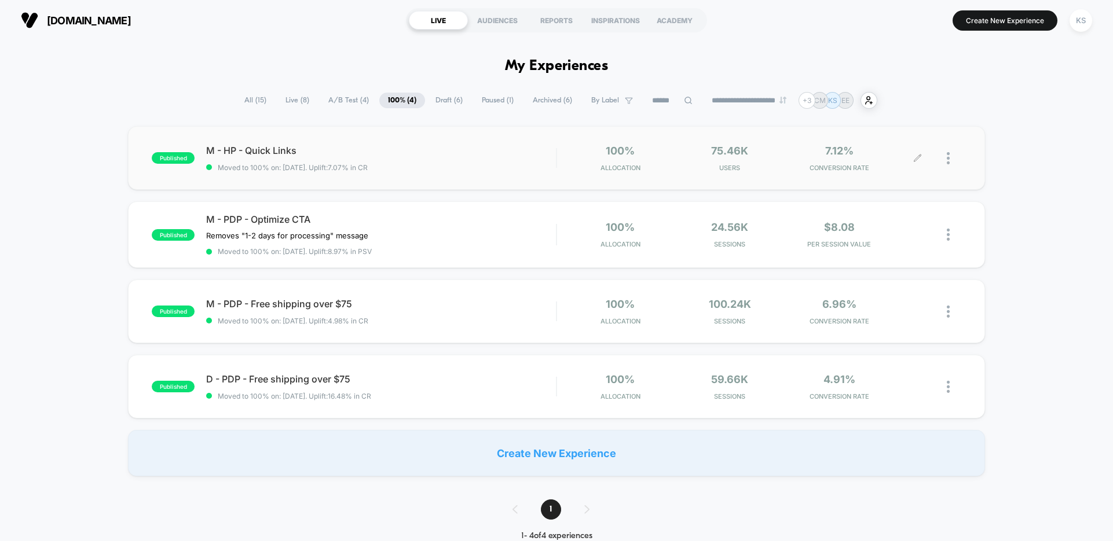
click at [956, 156] on div at bounding box center [954, 158] width 14 height 27
click at [889, 174] on div "Preview Link" at bounding box center [889, 172] width 104 height 26
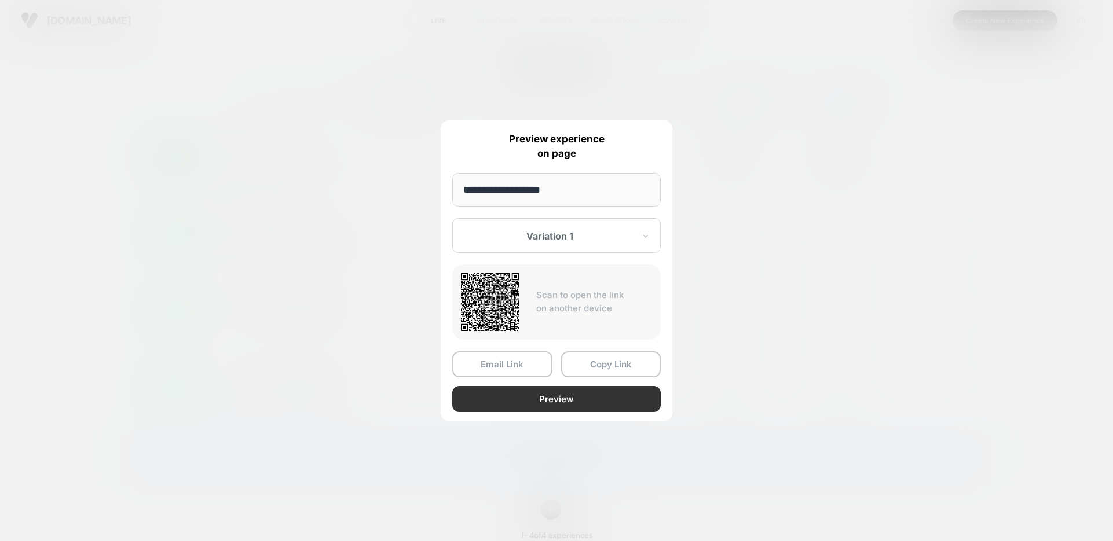
click at [579, 397] on button "Preview" at bounding box center [556, 399] width 208 height 26
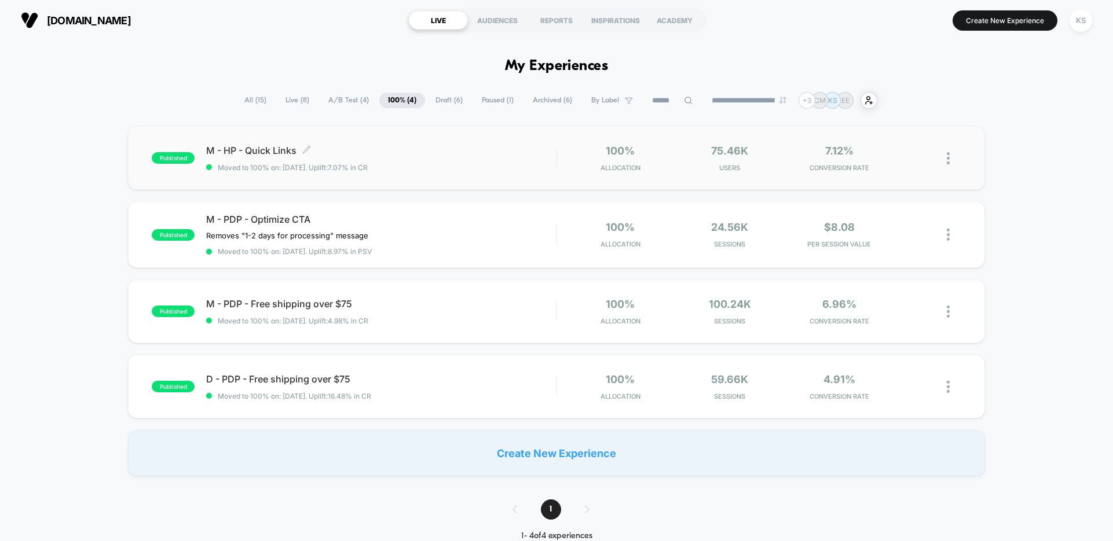
click at [364, 157] on div "M - HP - Quick Links Click to edit experience details Click to edit experience …" at bounding box center [381, 158] width 350 height 27
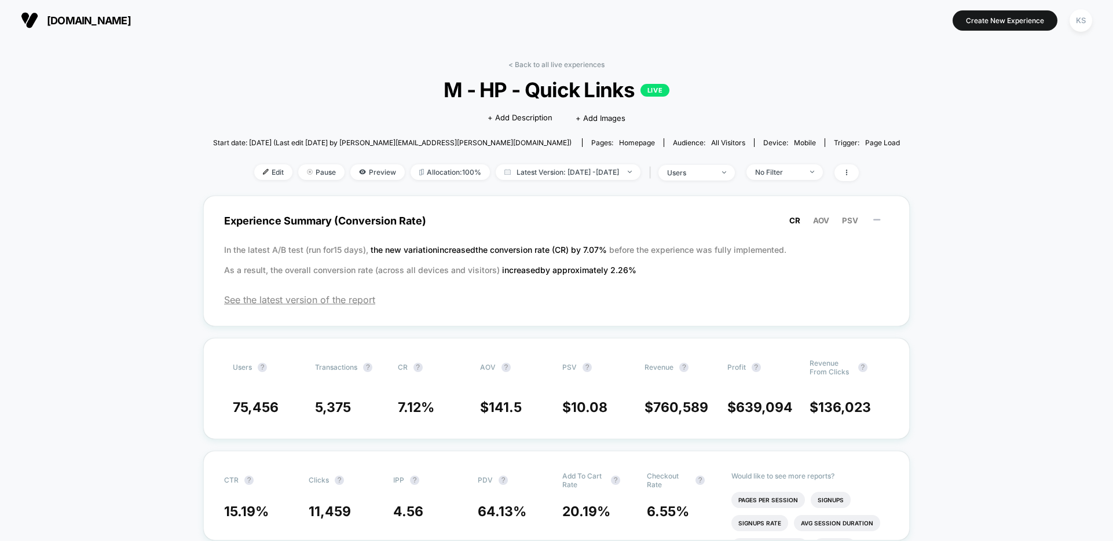
drag, startPoint x: 453, startPoint y: 91, endPoint x: 479, endPoint y: 93, distance: 26.1
click at [453, 91] on span "M - HP - Quick Links LIVE" at bounding box center [557, 90] width 618 height 24
drag, startPoint x: 478, startPoint y: 91, endPoint x: 634, endPoint y: 90, distance: 155.8
click at [634, 90] on span "M - HP - Quick Links LIVE" at bounding box center [557, 90] width 618 height 24
copy span "HP - Quick Links"
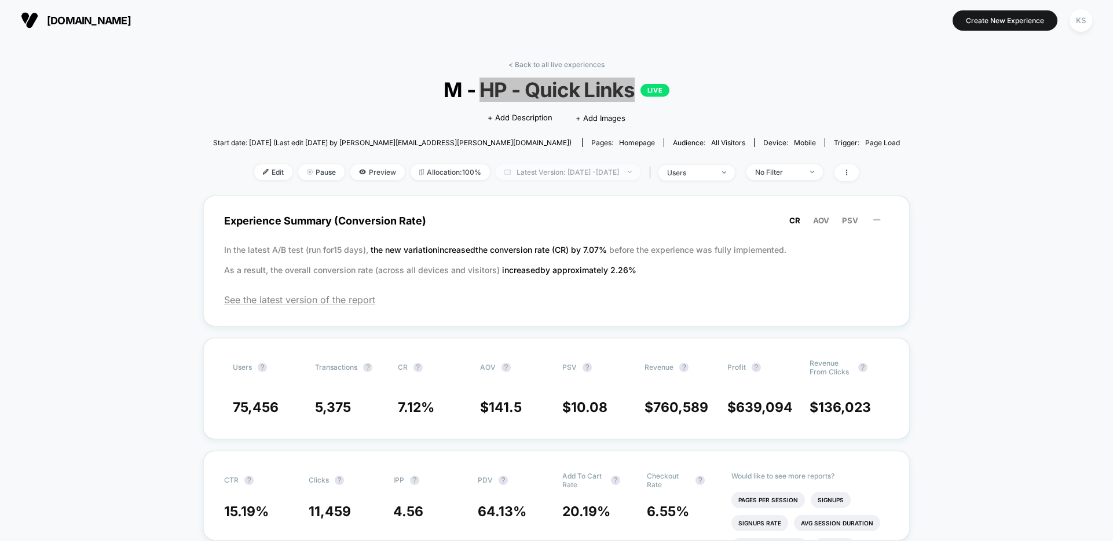
click at [511, 174] on span "Latest Version: [DATE] - [DATE]" at bounding box center [568, 172] width 145 height 16
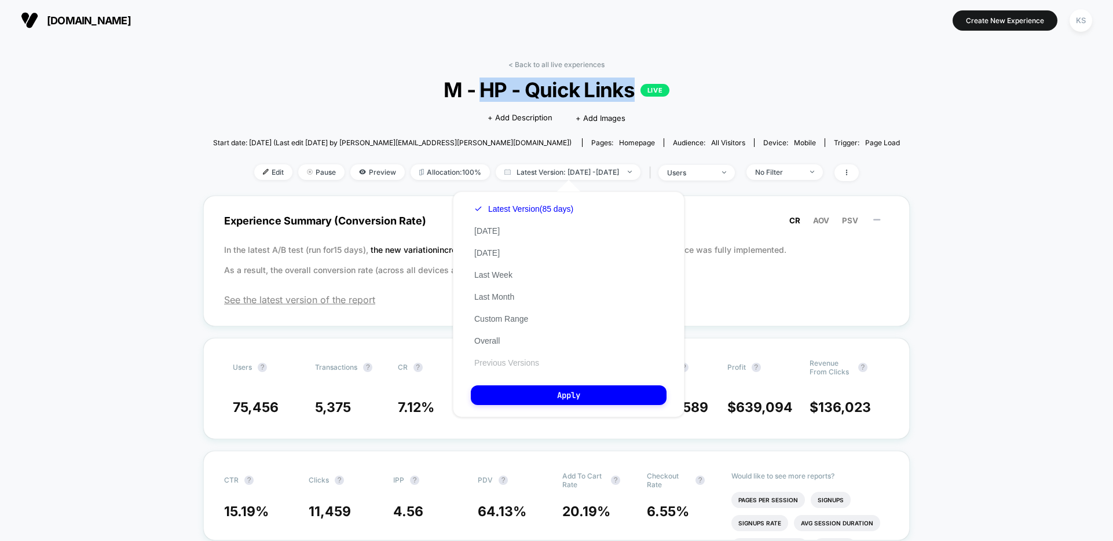
click at [511, 364] on button "Previous Versions" at bounding box center [507, 363] width 72 height 10
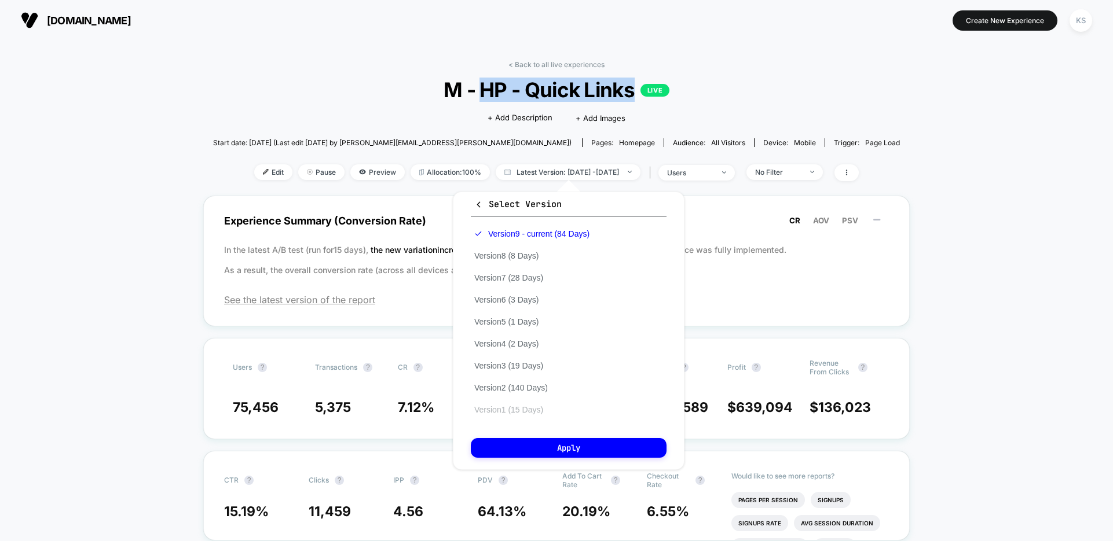
click at [537, 411] on button "Version 1 (15 Days)" at bounding box center [509, 410] width 76 height 10
click at [543, 449] on button "Apply" at bounding box center [569, 448] width 196 height 20
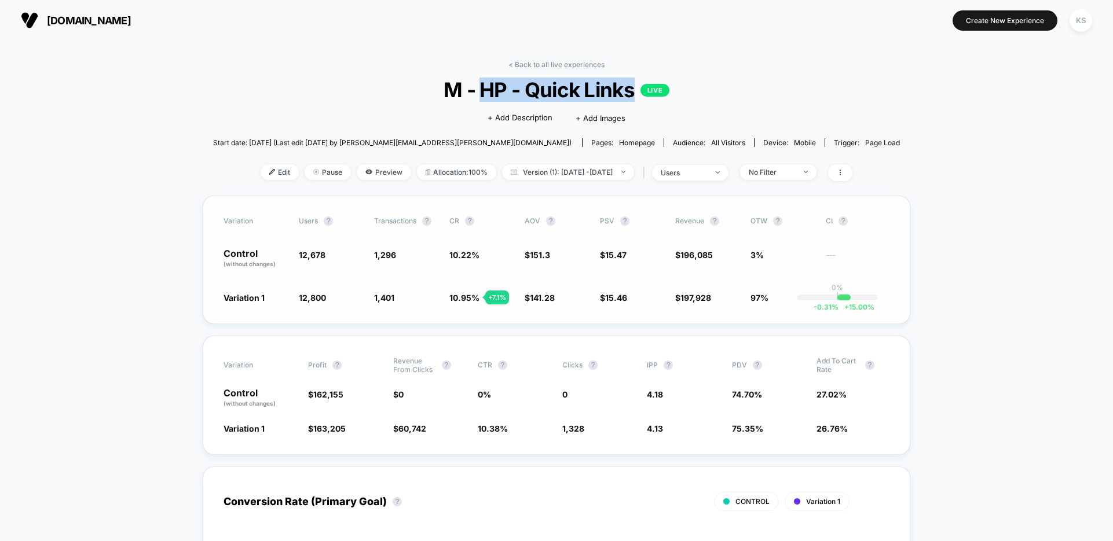
click at [504, 279] on div "Variation users ? Transactions ? CR ? AOV ? PSV ? Revenue ? OTW ? CI ? Control …" at bounding box center [557, 260] width 708 height 129
drag, startPoint x: 748, startPoint y: 284, endPoint x: 754, endPoint y: 294, distance: 11.7
click at [748, 285] on div "Variation users ? Transactions ? CR ? AOV ? PSV ? Revenue ? OTW ? CI ? Control …" at bounding box center [557, 260] width 708 height 129
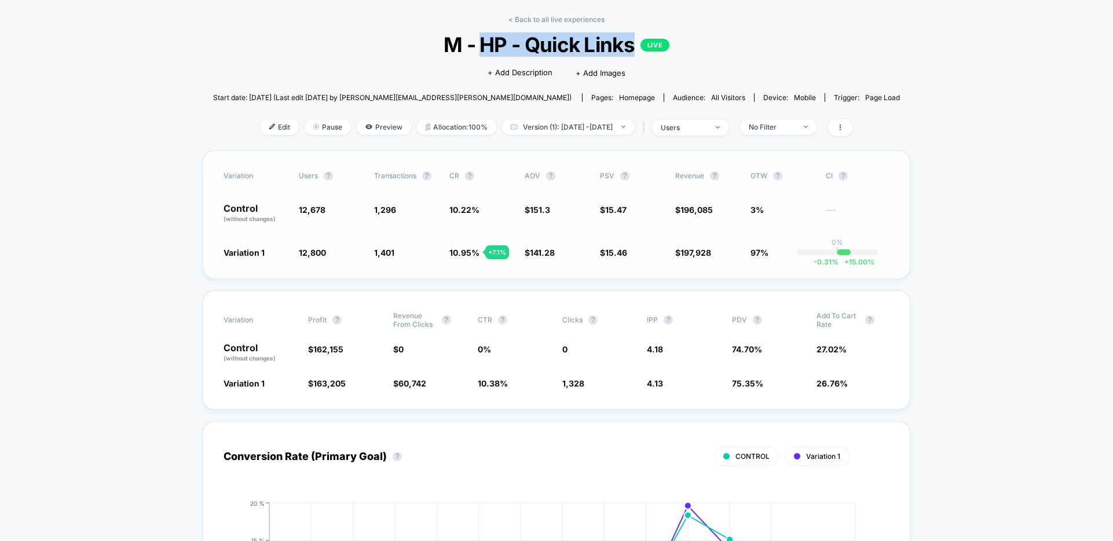
scroll to position [83, 0]
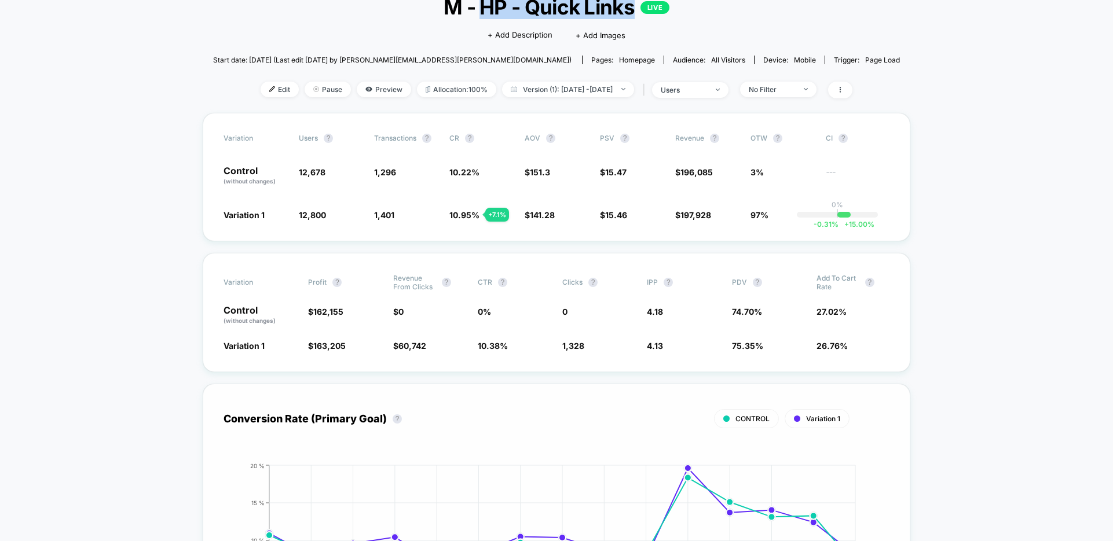
click at [475, 385] on div "Conversion Rate (Primary Goal) ? CONTROL Variation 1 Hide [DATE] [DATE] [DATE] …" at bounding box center [557, 520] width 708 height 273
click at [516, 327] on div "Variation Profit ? Revenue From Clicks ? CTR ? Clicks ? IPP ? PDV ? Add To Cart…" at bounding box center [557, 312] width 708 height 119
click at [495, 346] on span "10.38 %" at bounding box center [493, 346] width 30 height 10
click at [537, 82] on span "Version (1): [DATE] - [DATE]" at bounding box center [568, 90] width 132 height 16
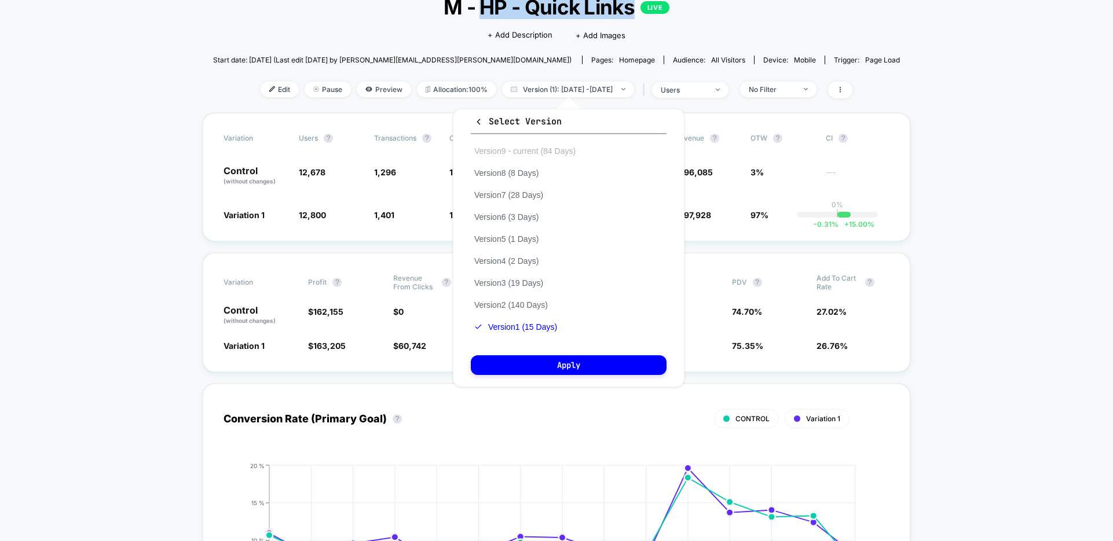
click at [519, 152] on button "Version 9 - current (84 Days)" at bounding box center [525, 151] width 108 height 10
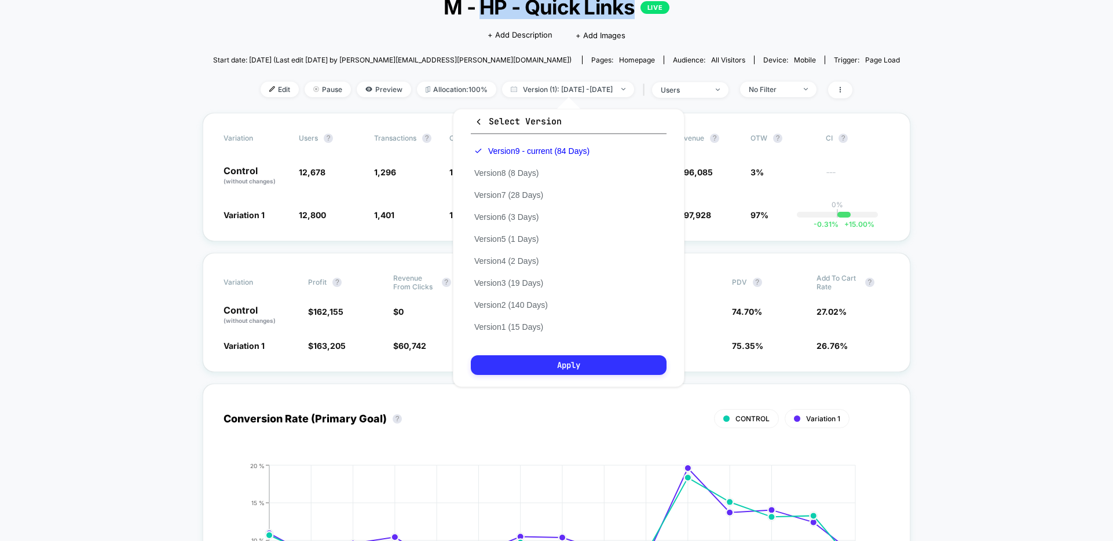
click at [541, 362] on button "Apply" at bounding box center [569, 366] width 196 height 20
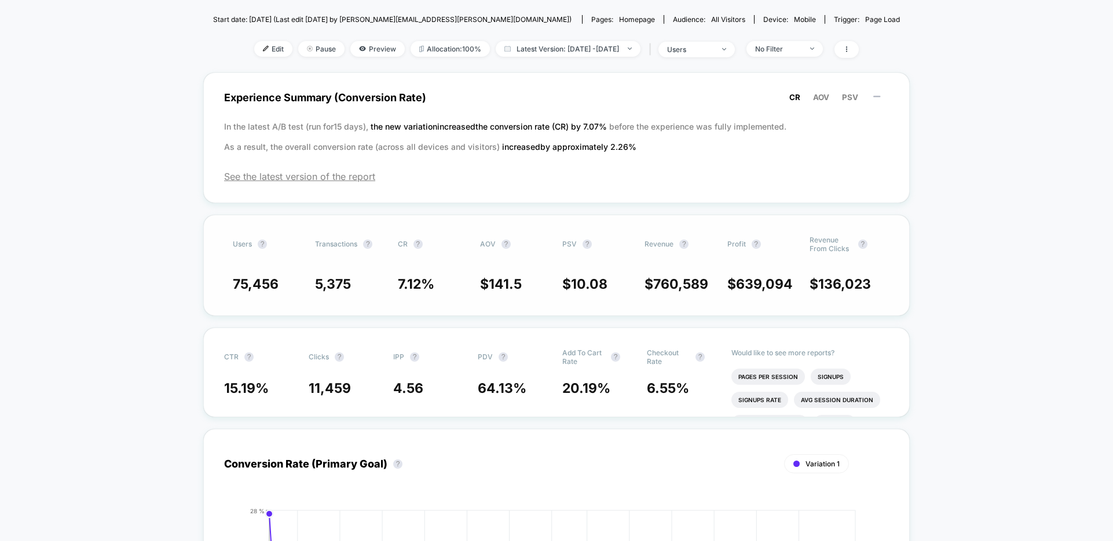
scroll to position [125, 0]
drag, startPoint x: 455, startPoint y: 316, endPoint x: 447, endPoint y: 312, distance: 9.1
click at [404, 281] on span "7.12 %" at bounding box center [416, 283] width 36 height 16
click at [412, 285] on span "7.12 %" at bounding box center [416, 283] width 36 height 16
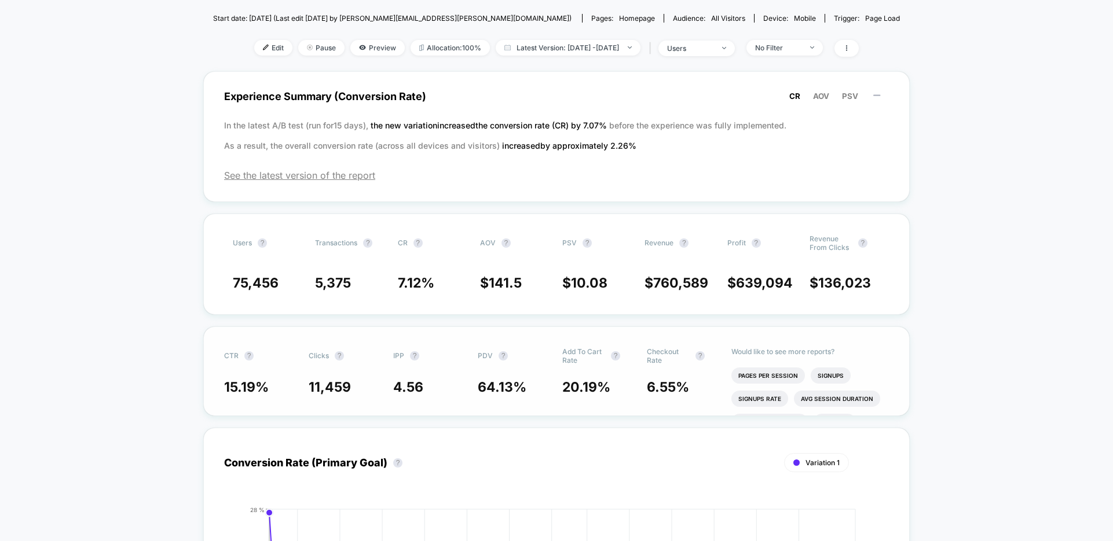
click at [237, 387] on span "15.19 %" at bounding box center [246, 387] width 45 height 16
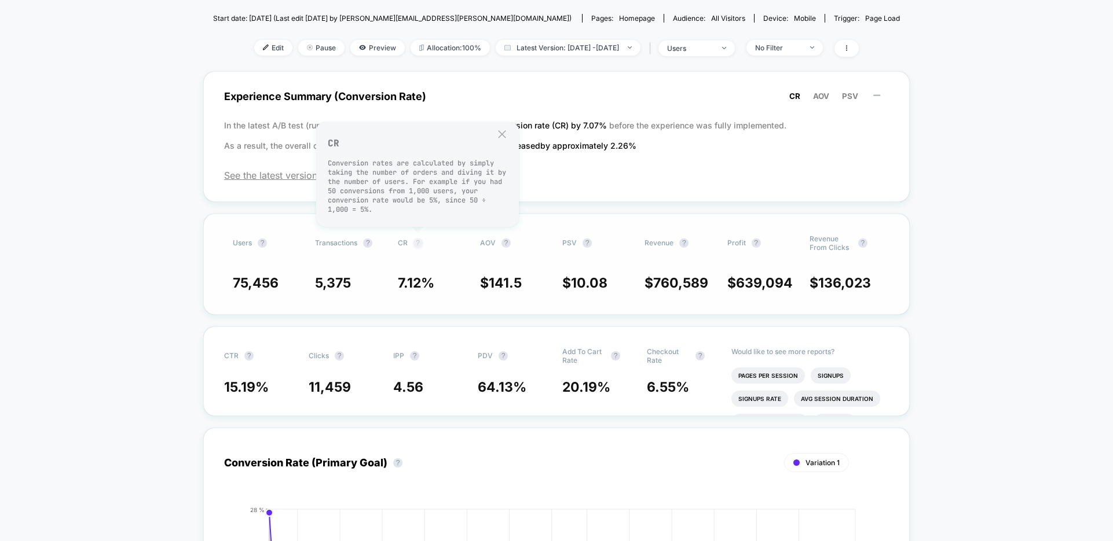
click at [417, 246] on button "?" at bounding box center [417, 243] width 9 height 9
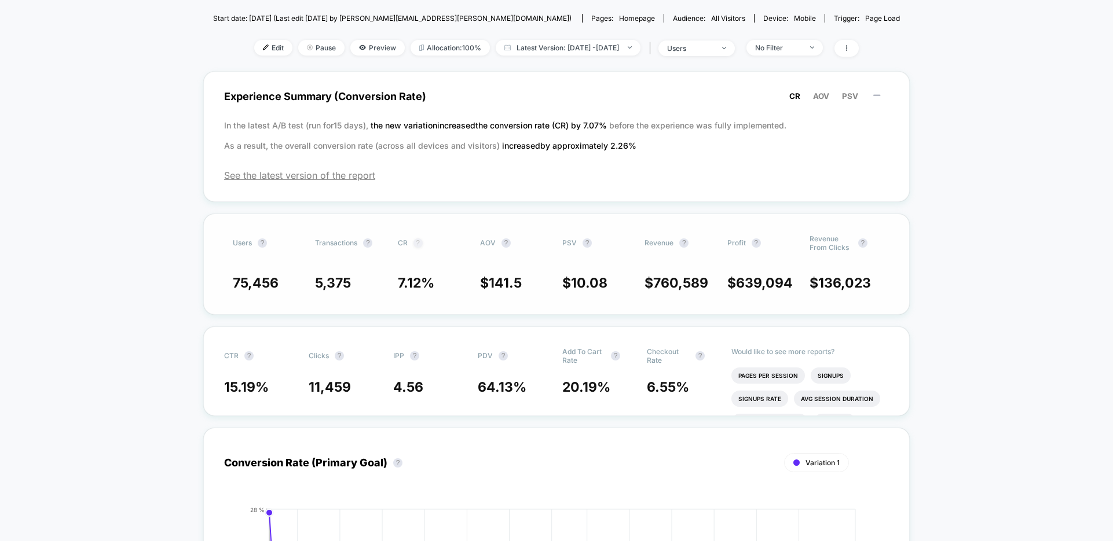
click at [416, 246] on button "?" at bounding box center [417, 243] width 9 height 9
click at [243, 359] on span "CTR ?" at bounding box center [256, 355] width 64 height 17
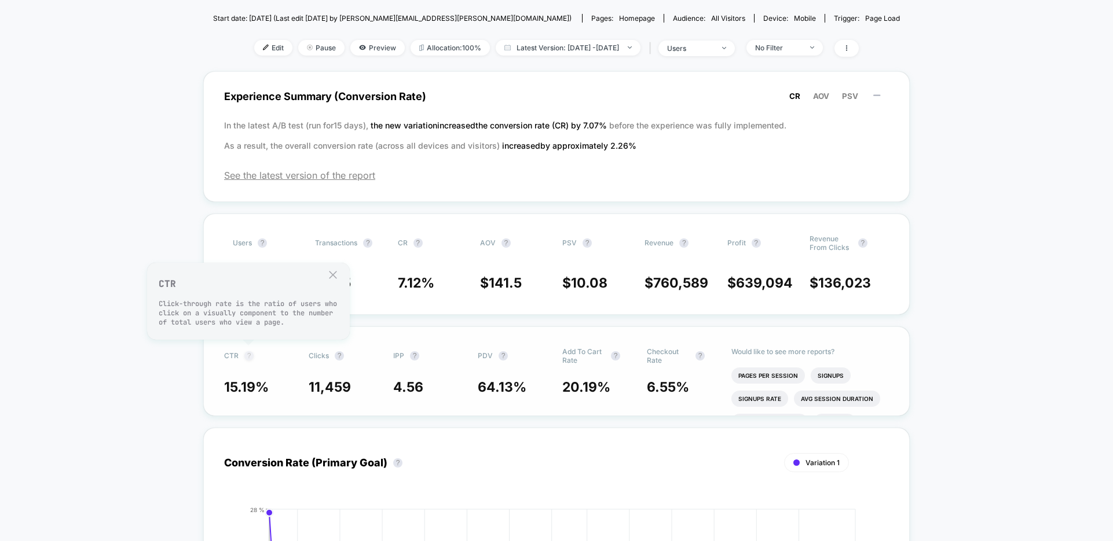
click at [245, 358] on button "?" at bounding box center [248, 356] width 9 height 9
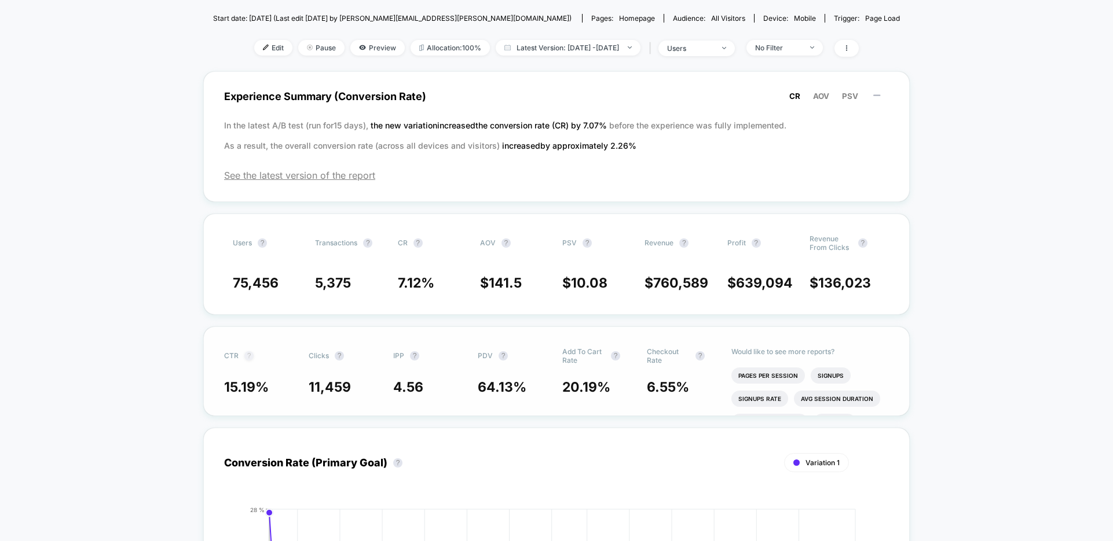
click at [245, 358] on button "?" at bounding box center [248, 356] width 9 height 9
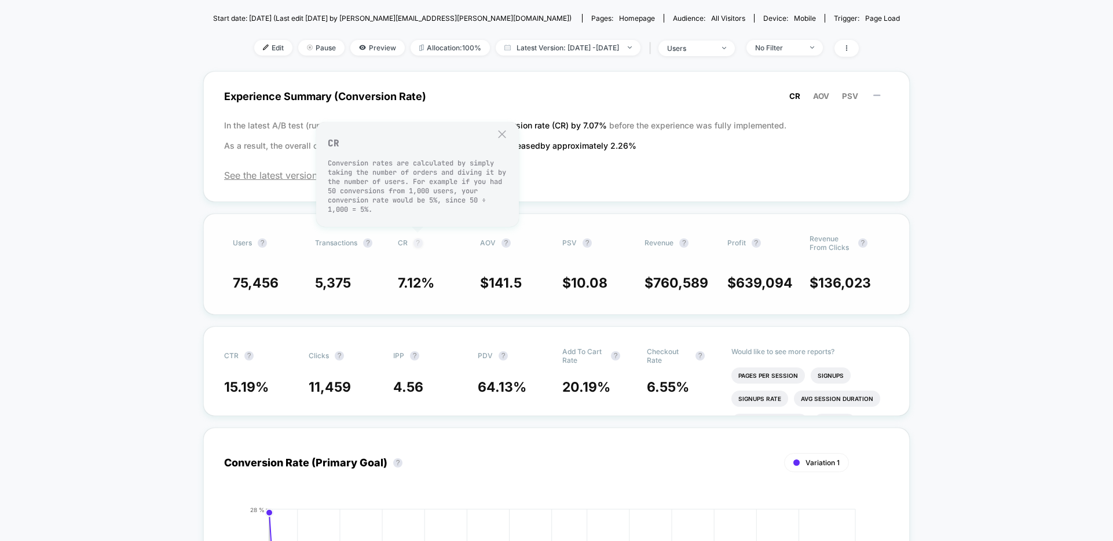
click at [416, 244] on button "?" at bounding box center [417, 243] width 9 height 9
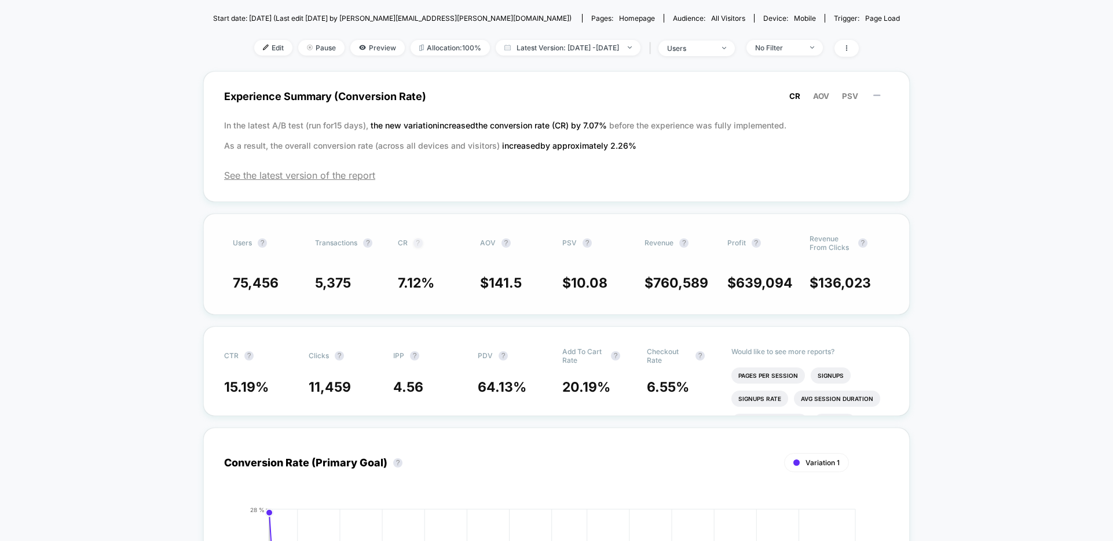
click at [416, 244] on button "?" at bounding box center [417, 243] width 9 height 9
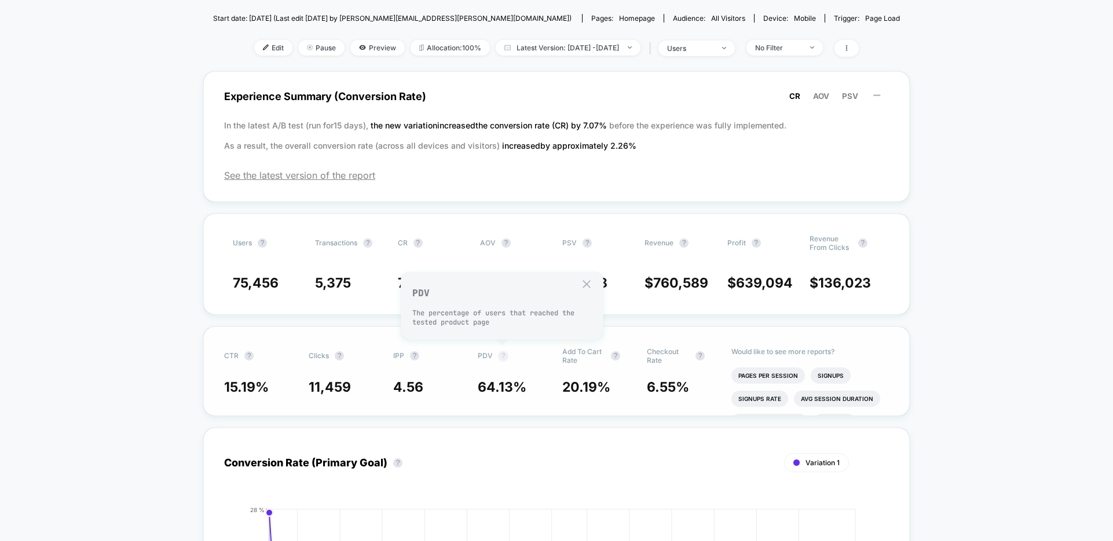
click at [504, 355] on button "?" at bounding box center [503, 356] width 9 height 9
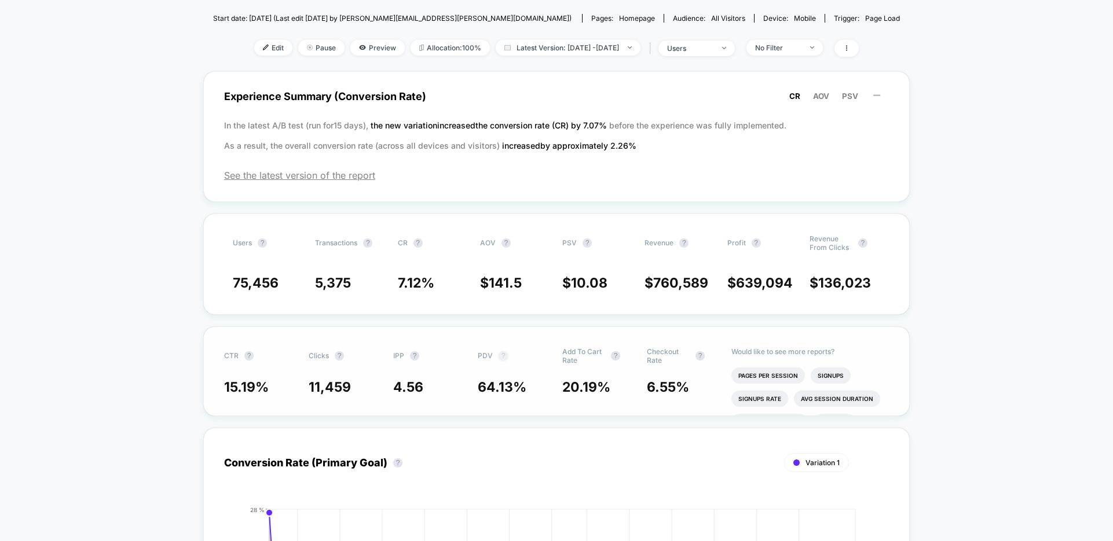
click at [504, 355] on button "?" at bounding box center [503, 356] width 9 height 9
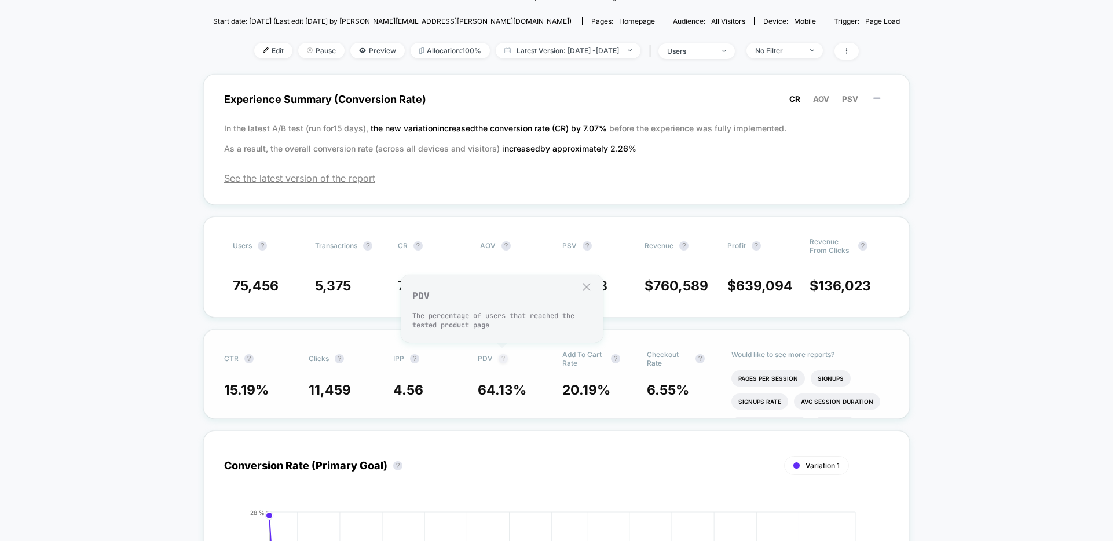
click at [499, 360] on button "?" at bounding box center [503, 358] width 9 height 9
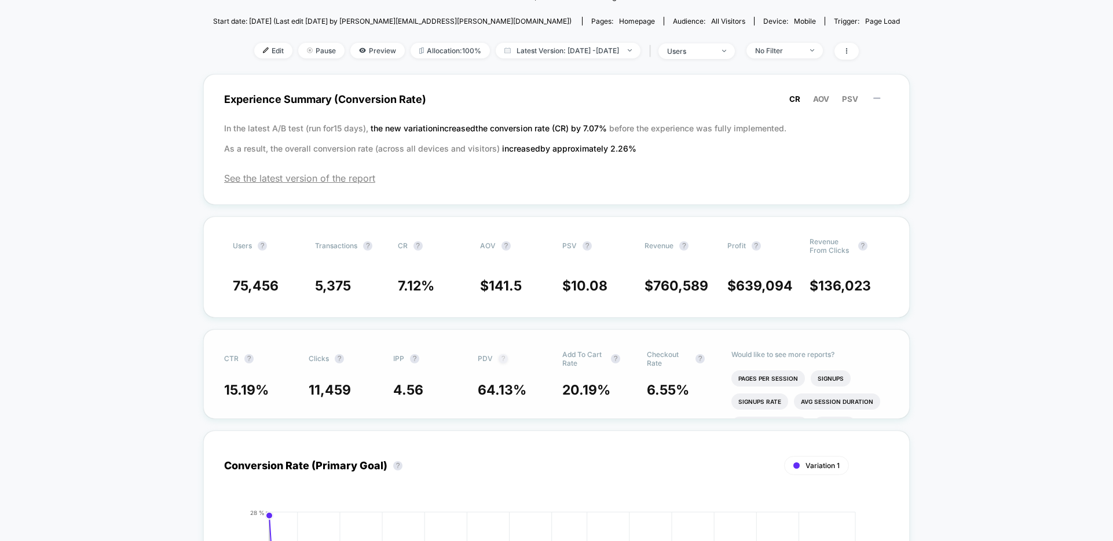
click at [504, 359] on button "?" at bounding box center [503, 358] width 9 height 9
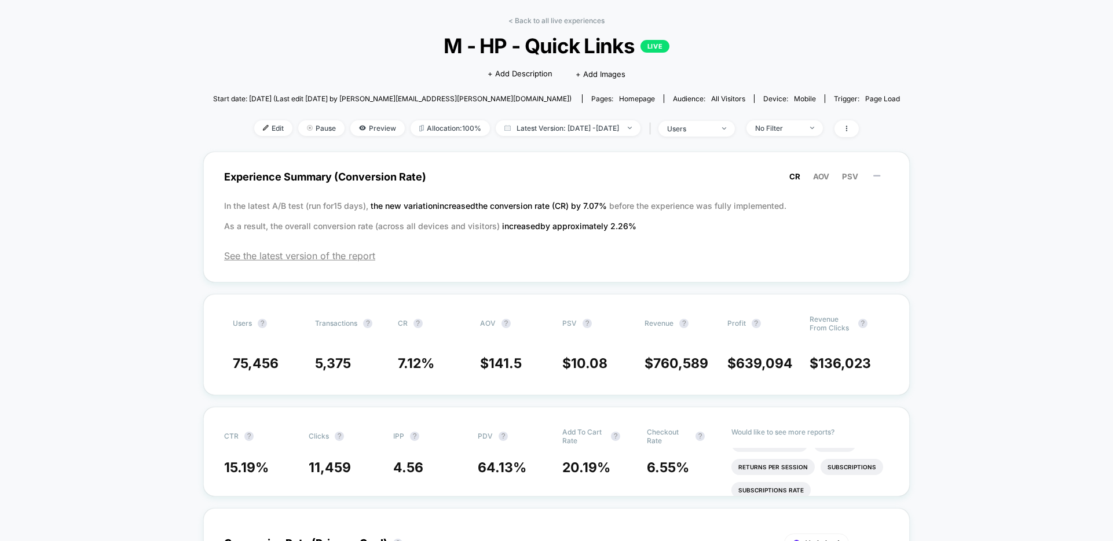
scroll to position [45, 0]
click at [824, 175] on span "AOV" at bounding box center [821, 175] width 16 height 9
click at [851, 177] on span "PSV" at bounding box center [850, 175] width 16 height 9
click at [792, 176] on span "CR" at bounding box center [794, 175] width 11 height 9
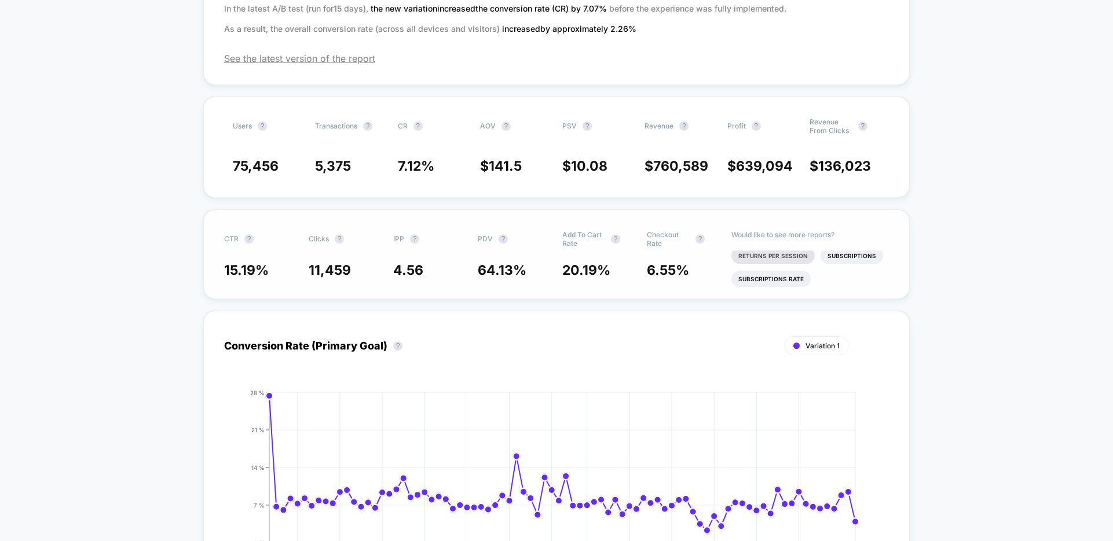
scroll to position [0, 0]
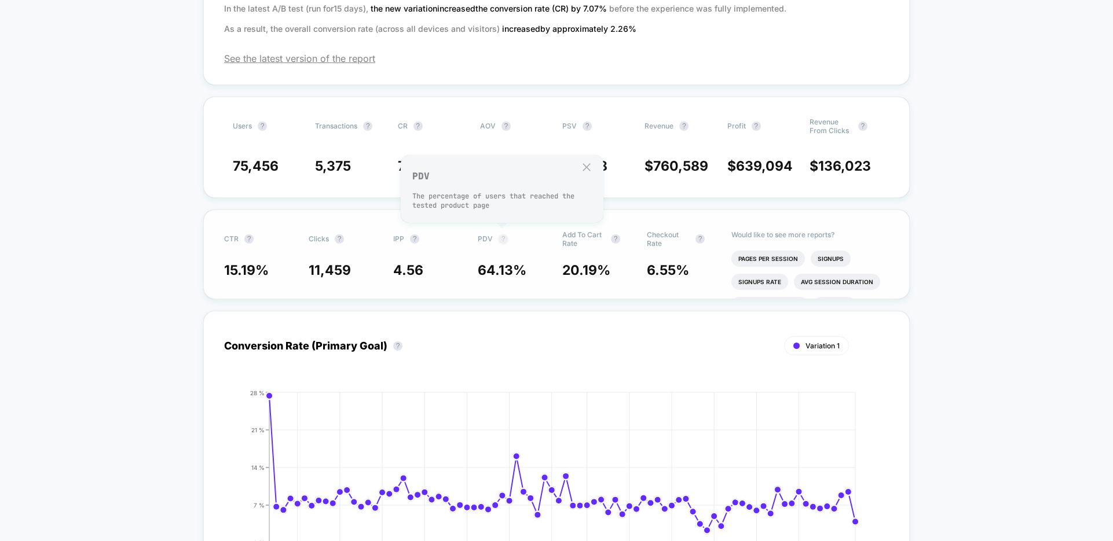
click at [504, 238] on button "?" at bounding box center [503, 239] width 9 height 9
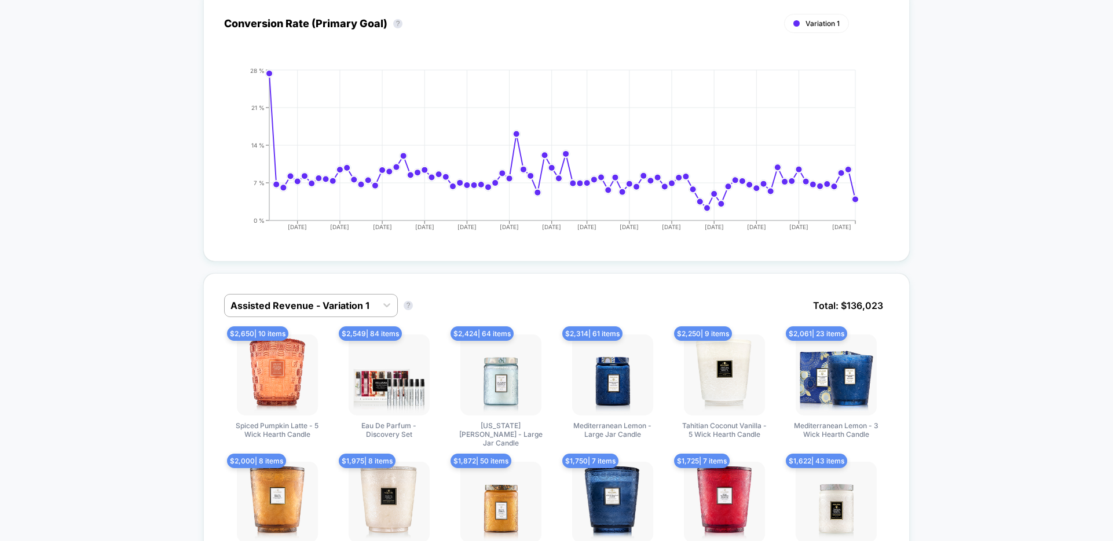
scroll to position [560, 0]
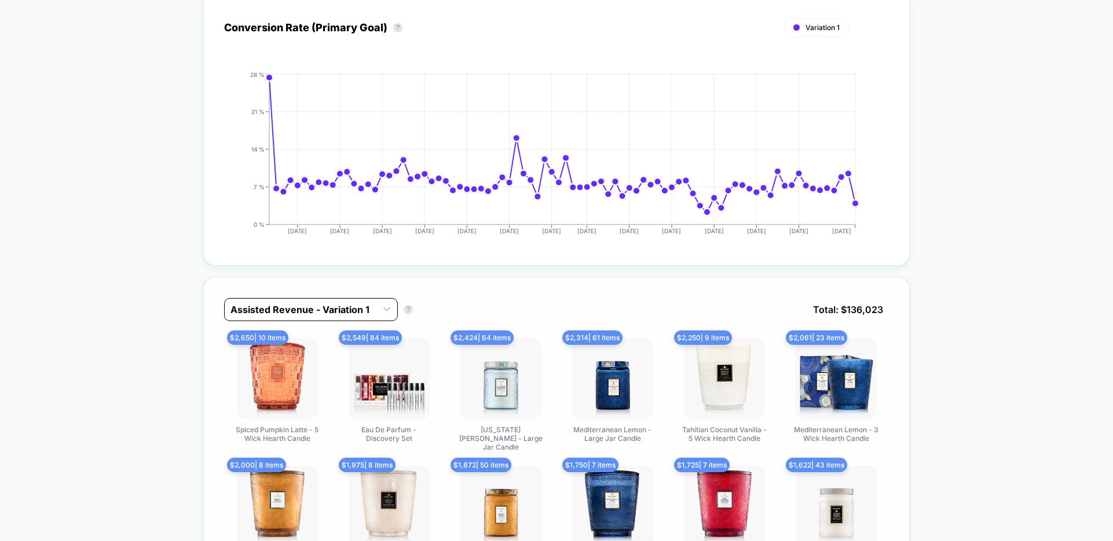
click at [272, 318] on div "Assisted Revenue - Variation 1" at bounding box center [301, 310] width 152 height 19
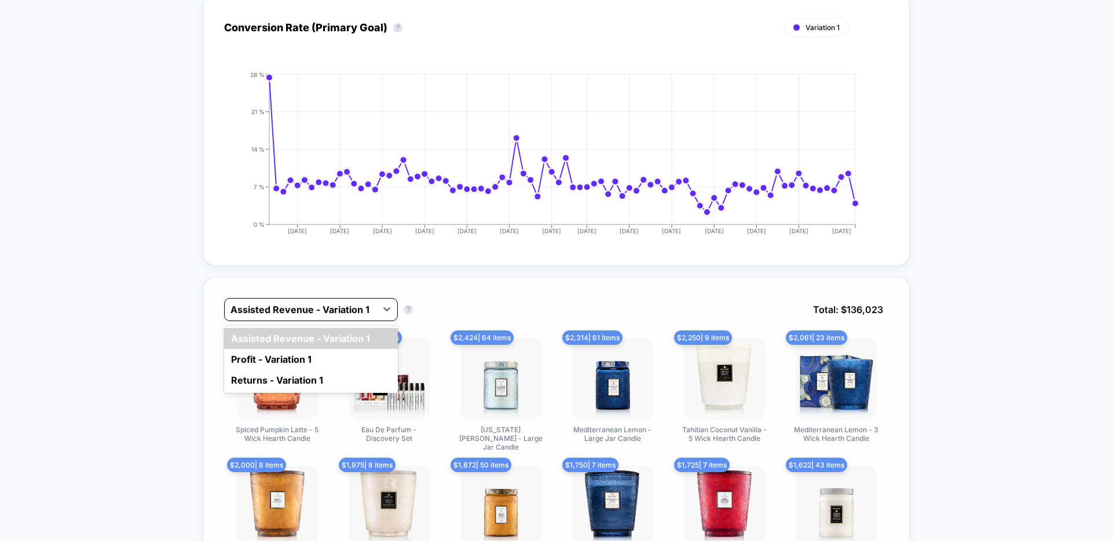
click at [269, 313] on div at bounding box center [300, 310] width 140 height 14
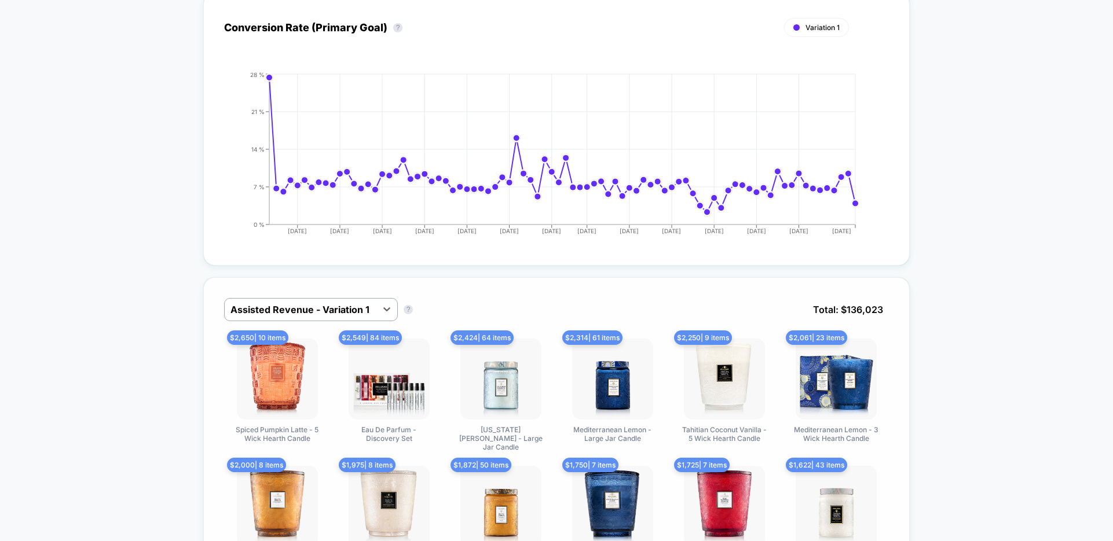
click at [527, 299] on div "Select is focused ,type to refine list, press Down to open the menu, Assisted R…" at bounding box center [556, 318] width 665 height 41
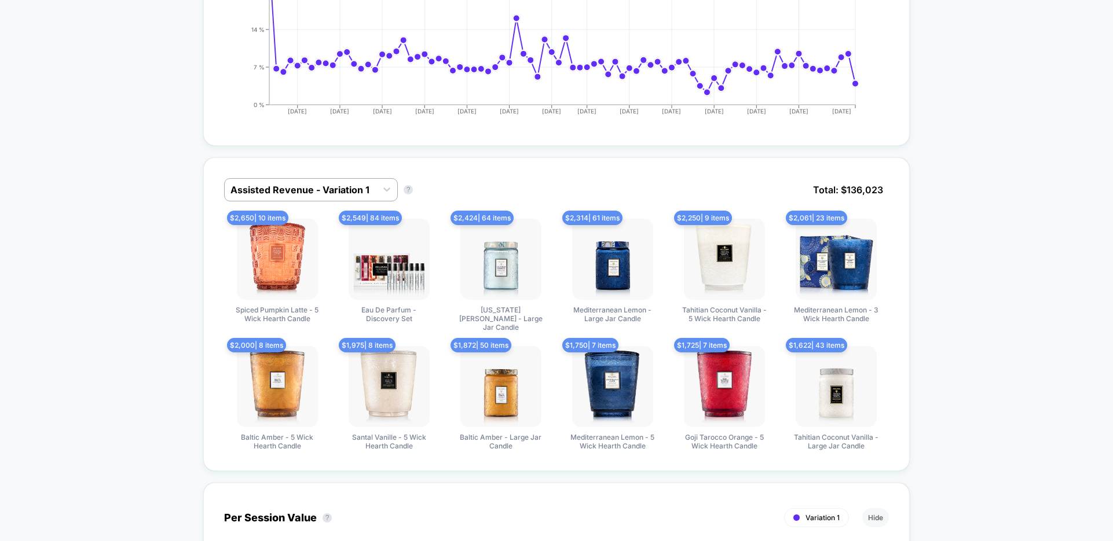
scroll to position [690, 0]
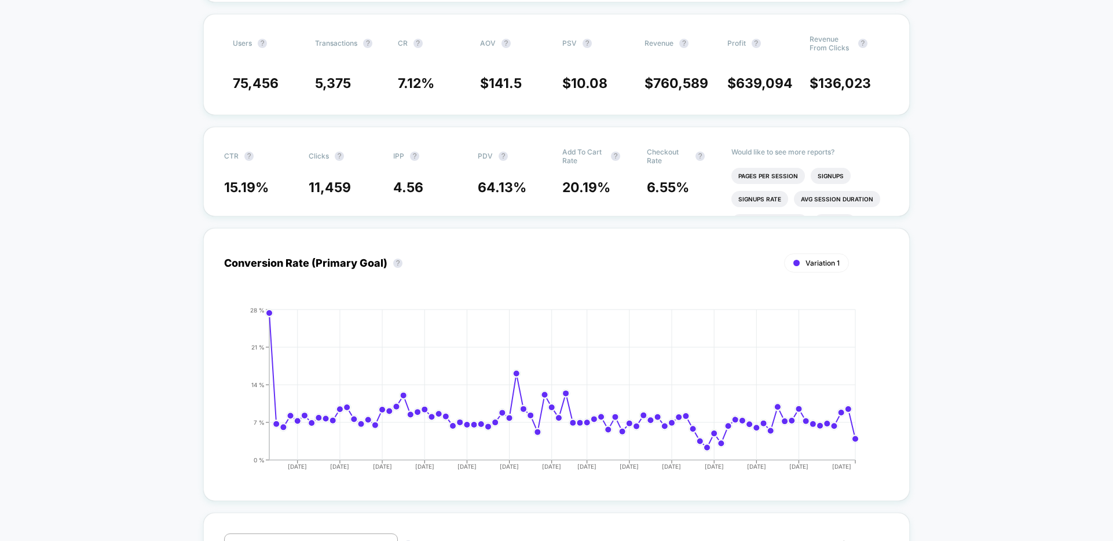
scroll to position [0, 0]
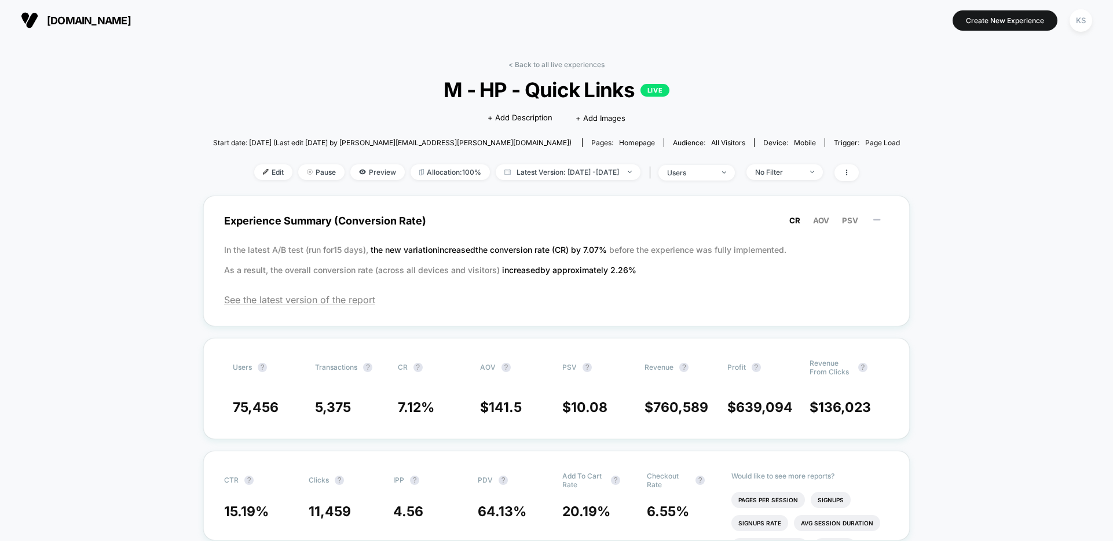
drag, startPoint x: 431, startPoint y: 107, endPoint x: 520, endPoint y: 80, distance: 92.5
click at [433, 105] on div "Click to edit experience details + Add Description + Add Images" at bounding box center [556, 117] width 412 height 31
click at [531, 67] on link "< Back to all live experiences" at bounding box center [556, 64] width 96 height 9
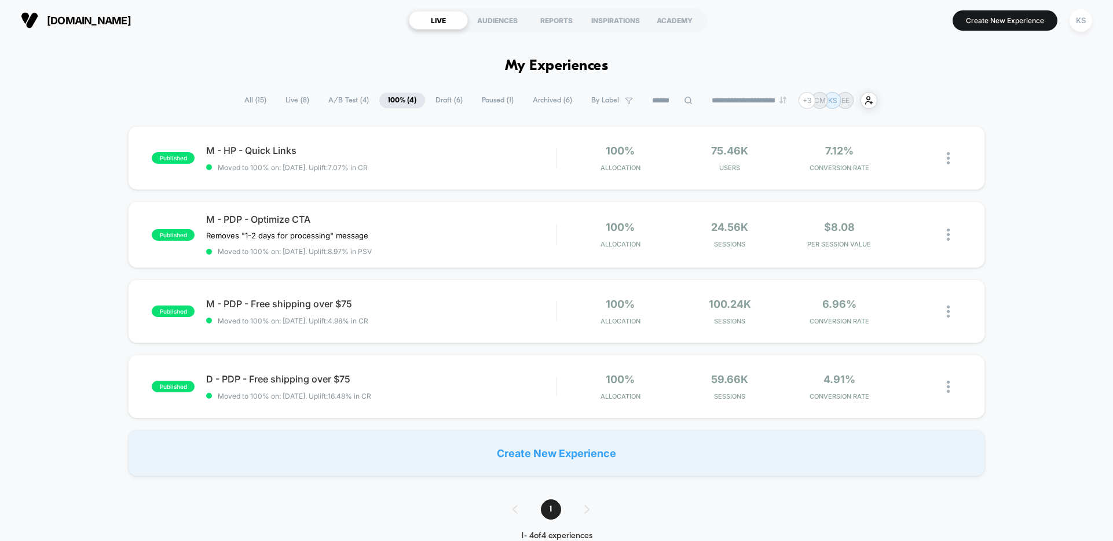
click at [286, 99] on span "Live ( 8 )" at bounding box center [297, 101] width 41 height 16
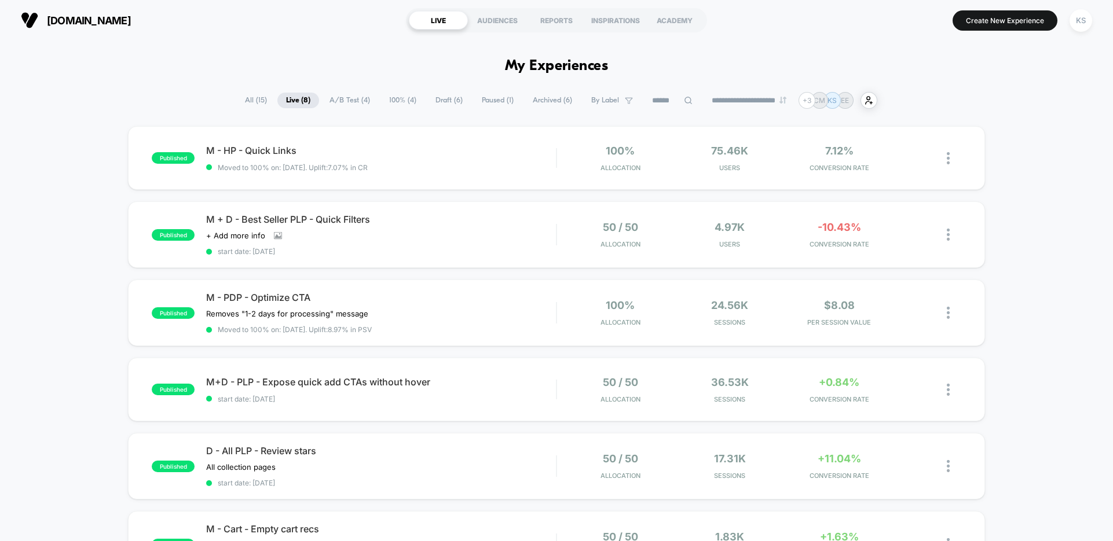
click at [367, 94] on span "A/B Test ( 4 )" at bounding box center [350, 101] width 58 height 16
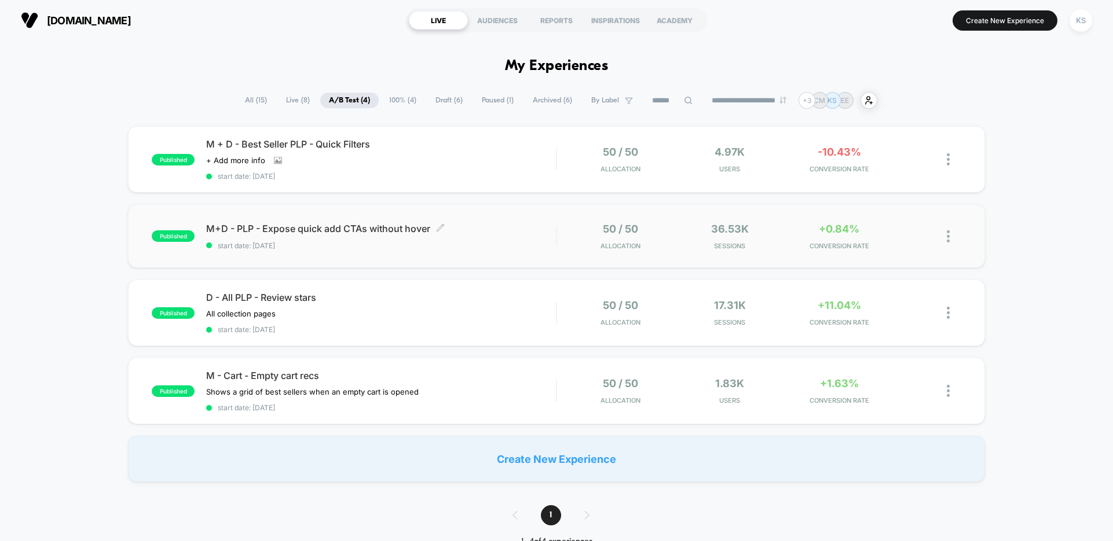
click at [382, 224] on span "M+D - PLP - Expose quick add CTAs without hover Click to edit experience details" at bounding box center [381, 229] width 350 height 12
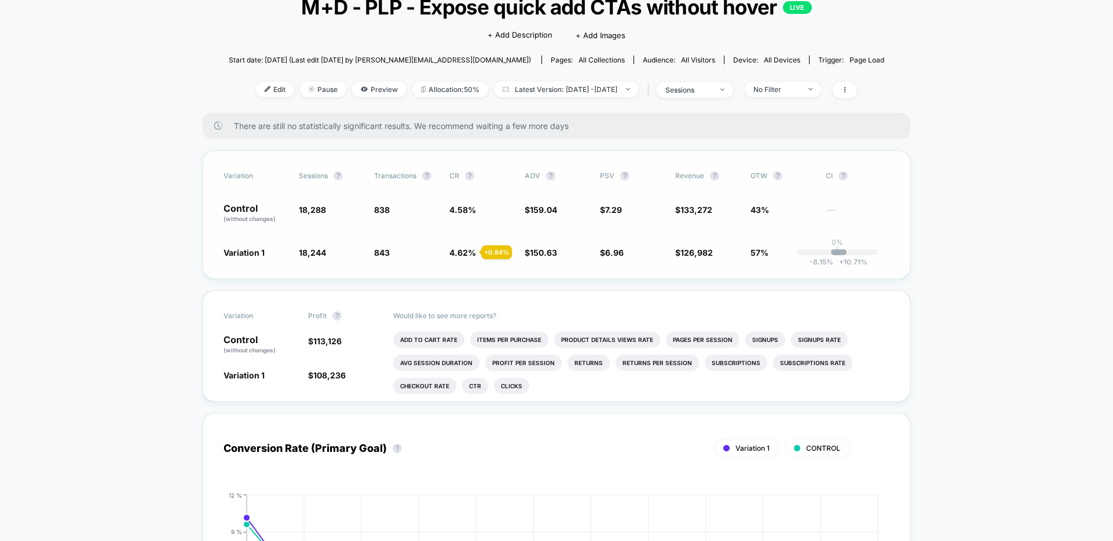
scroll to position [82, 0]
click at [857, 91] on span at bounding box center [845, 90] width 24 height 17
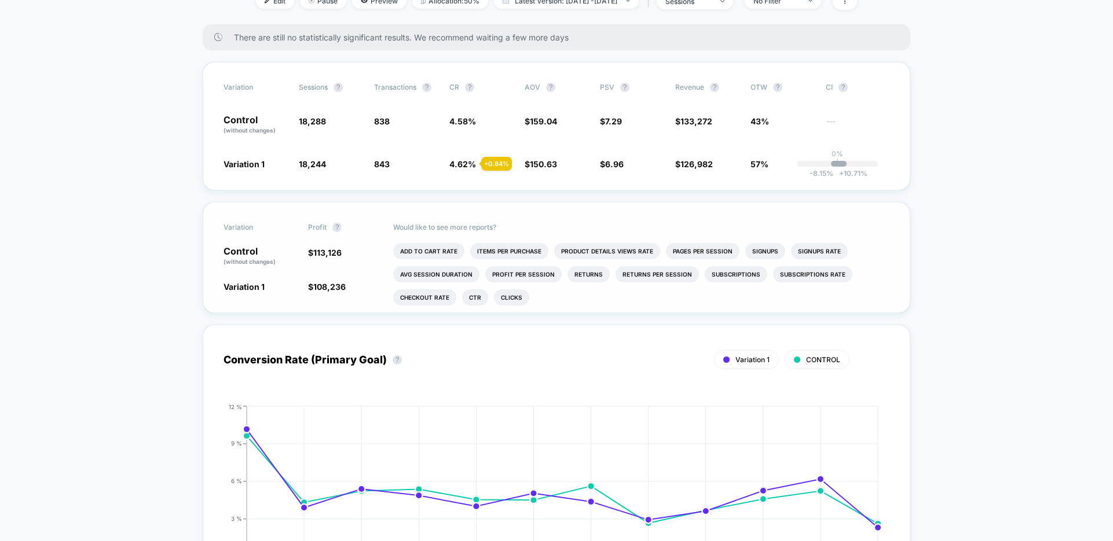
scroll to position [173, 0]
click at [437, 248] on li "Add To Cart Rate" at bounding box center [428, 250] width 71 height 16
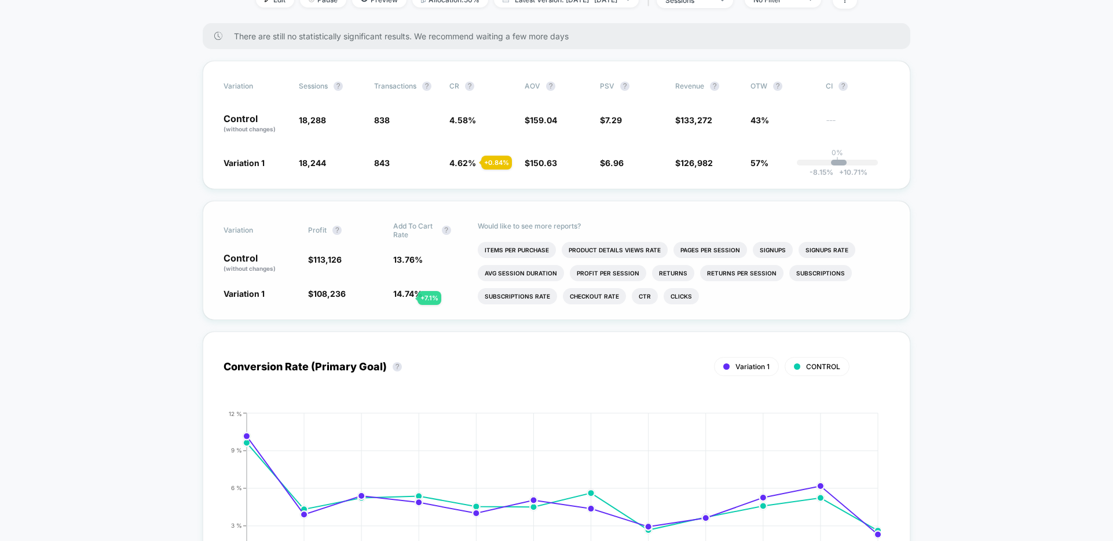
click at [406, 295] on span "14.74 %" at bounding box center [407, 294] width 29 height 10
click at [410, 295] on span "14.74 %" at bounding box center [407, 294] width 29 height 10
click at [419, 330] on div "Conversion Rate (Primary Goal) ? Variation 1 CONTROL Hide [DATE] [DATE] [DATE] …" at bounding box center [557, 462] width 708 height 285
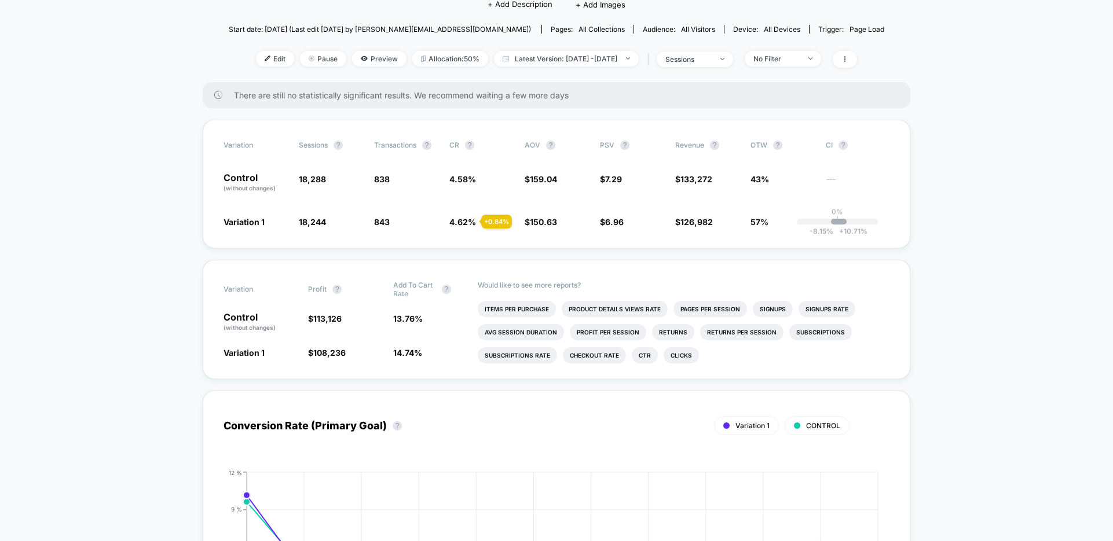
scroll to position [104, 0]
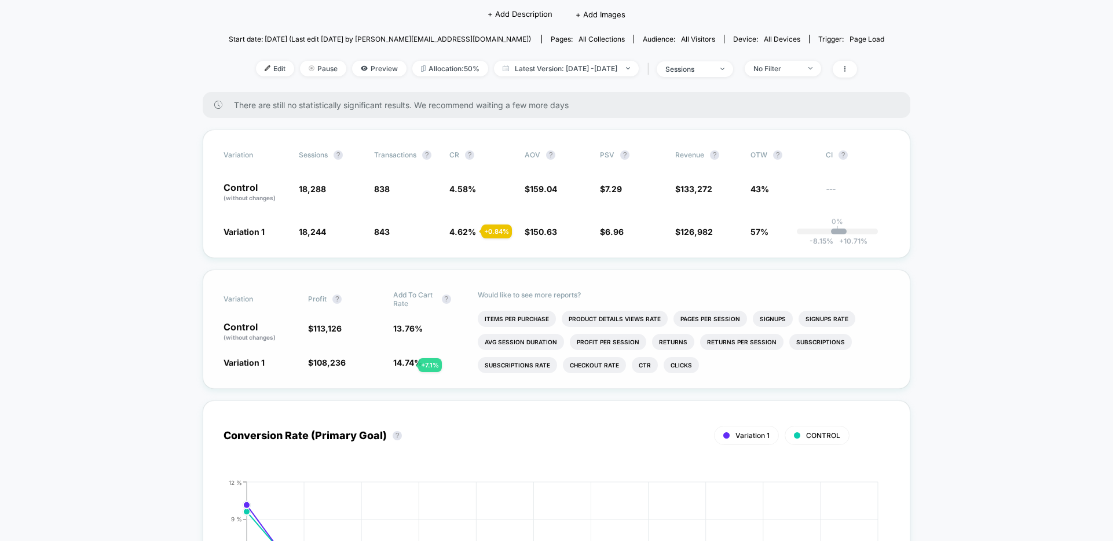
click at [404, 365] on span "14.74 %" at bounding box center [407, 363] width 29 height 10
click at [400, 331] on span "13.76 %" at bounding box center [408, 329] width 30 height 10
click at [411, 385] on div "Variation Profit ? Add To Cart Rate ? Control (without changes) $ 113,126 13.76…" at bounding box center [557, 329] width 708 height 119
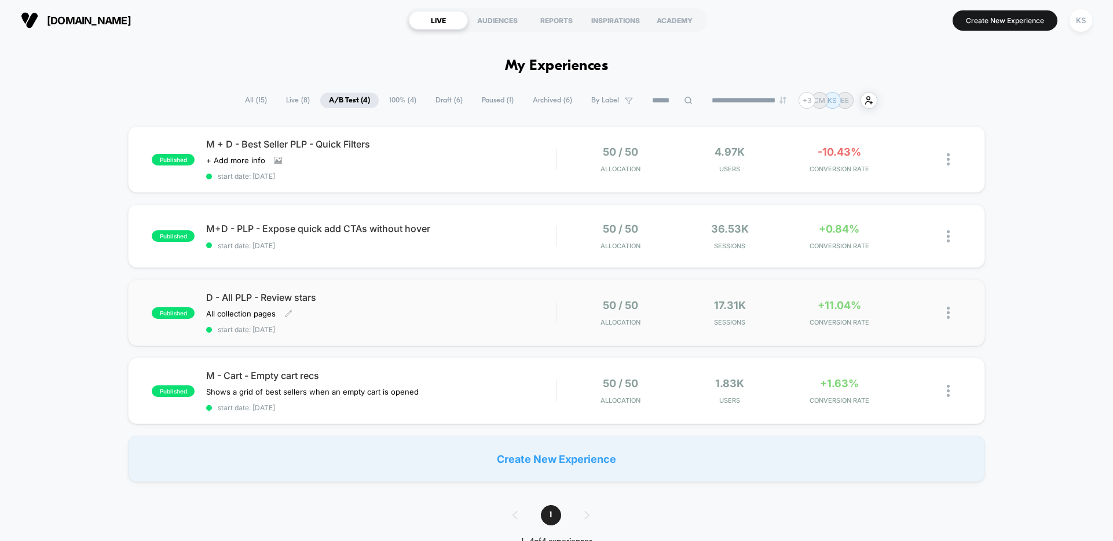
click at [286, 296] on span "D - All PLP - Review stars" at bounding box center [381, 298] width 350 height 12
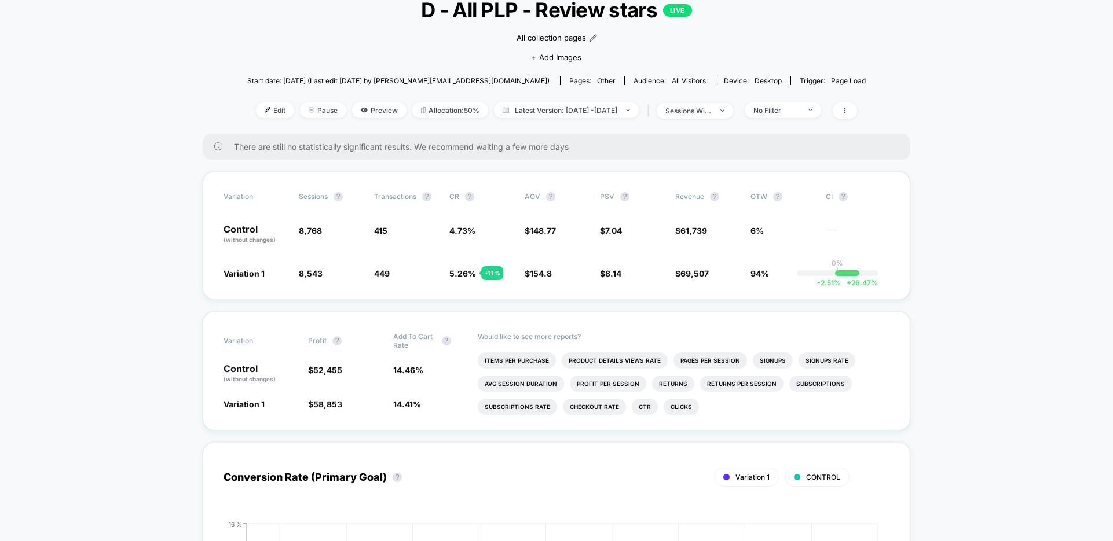
scroll to position [81, 0]
click at [379, 390] on div "Variation Profit ? Add To Cart Rate ? Control (without changes) $ 52,455 14.46 …" at bounding box center [557, 369] width 708 height 119
click at [706, 293] on div "Variation Sessions ? Transactions ? CR ? AOV ? PSV ? Revenue ? OTW ? CI ? Contr…" at bounding box center [557, 234] width 708 height 129
click at [696, 277] on div "Variation Sessions ? Transactions ? CR ? AOV ? PSV ? Revenue ? OTW ? CI ? Contr…" at bounding box center [557, 234] width 708 height 129
click at [694, 275] on span "69,507" at bounding box center [694, 273] width 28 height 10
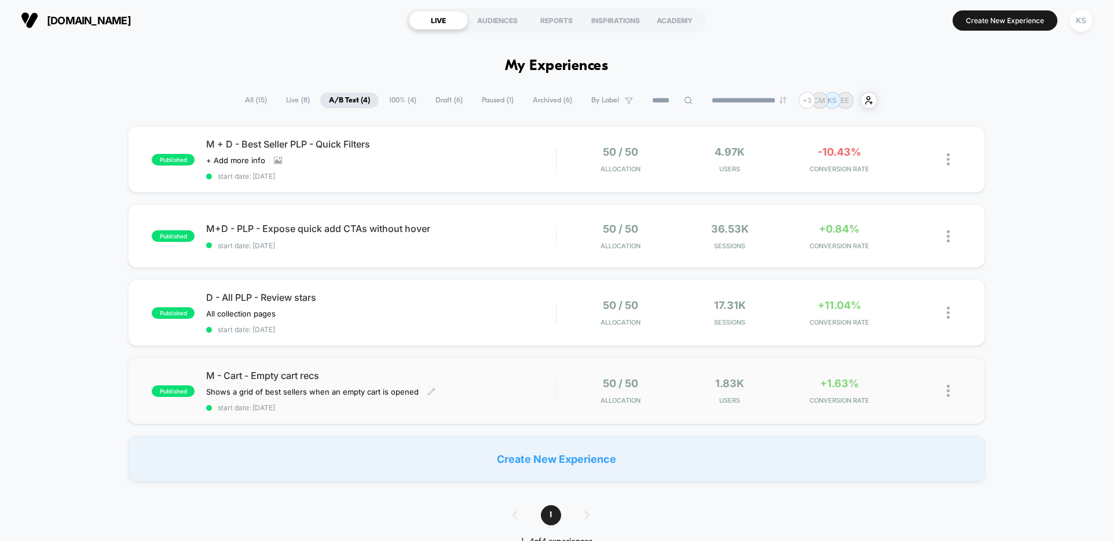
click at [509, 386] on div "M - Cart - Empty cart recs Shows a grid of best sellers when an empty cart is o…" at bounding box center [381, 391] width 350 height 42
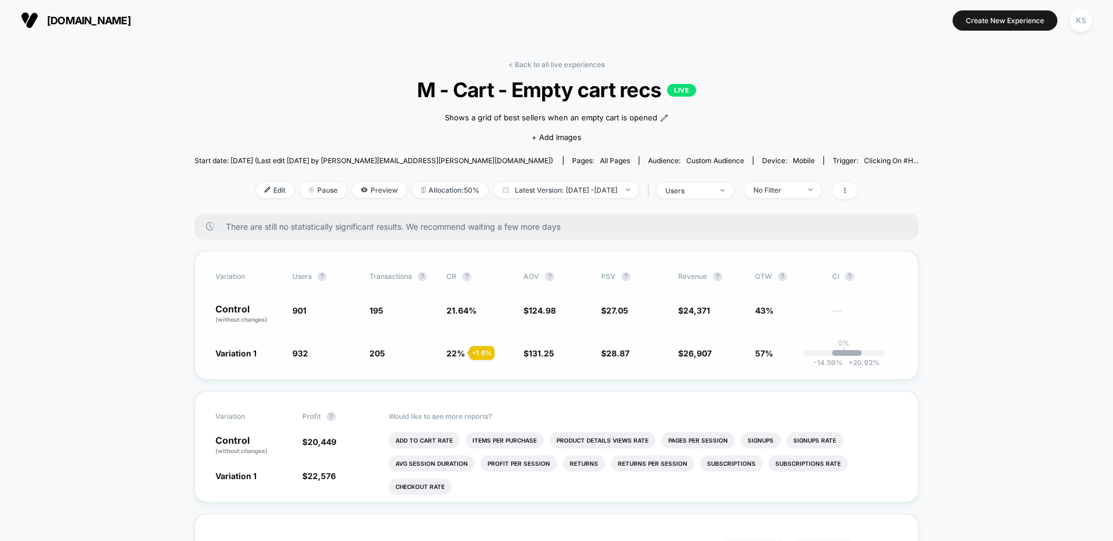
scroll to position [35, 0]
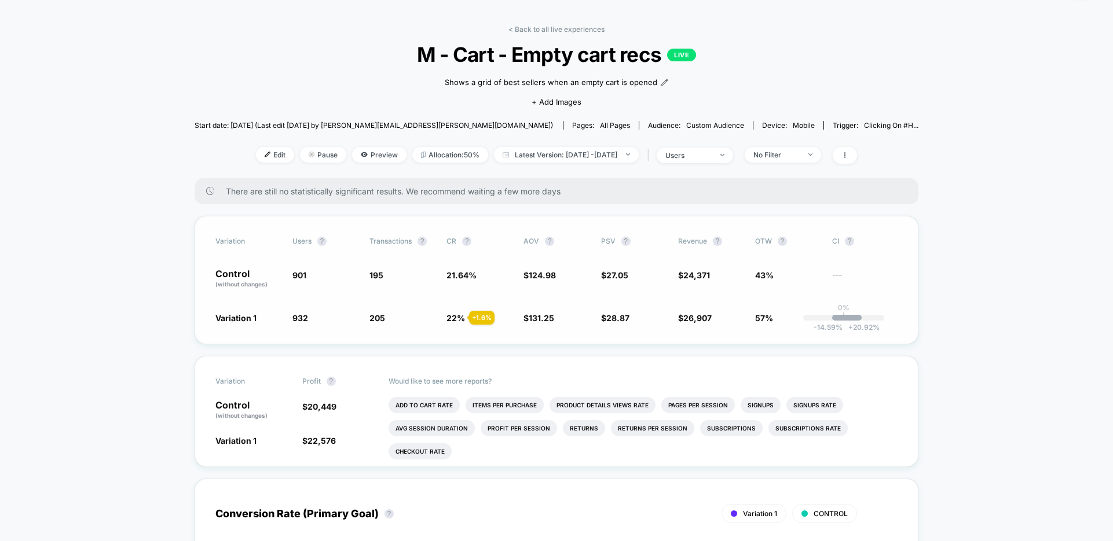
click at [453, 318] on span "22 %" at bounding box center [455, 318] width 19 height 10
click at [697, 321] on span "26,907" at bounding box center [697, 318] width 28 height 10
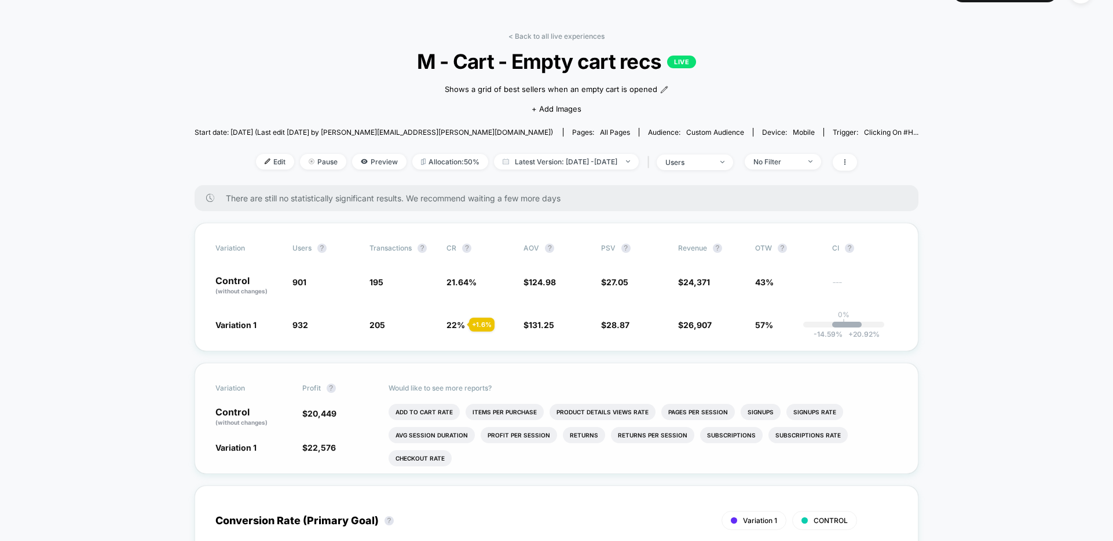
scroll to position [0, 0]
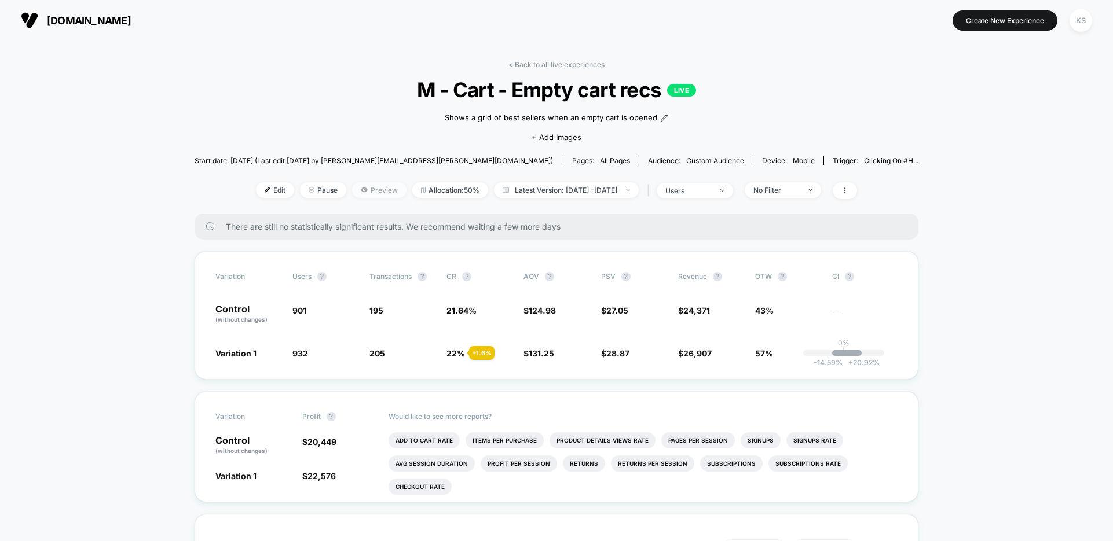
click at [364, 192] on span "Preview" at bounding box center [379, 190] width 54 height 16
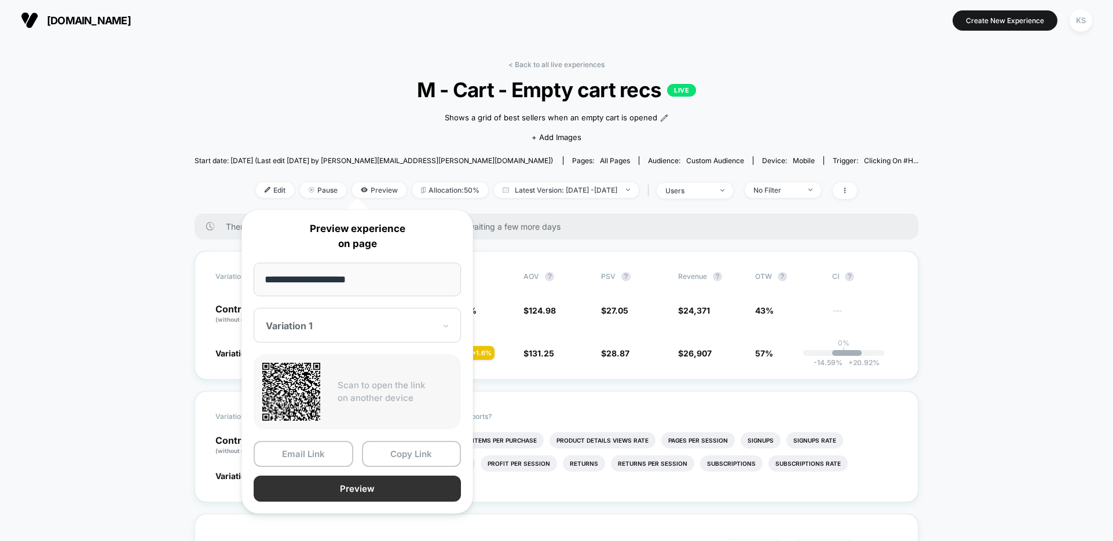
click at [351, 481] on button "Preview" at bounding box center [357, 489] width 207 height 26
